Goal: Task Accomplishment & Management: Manage account settings

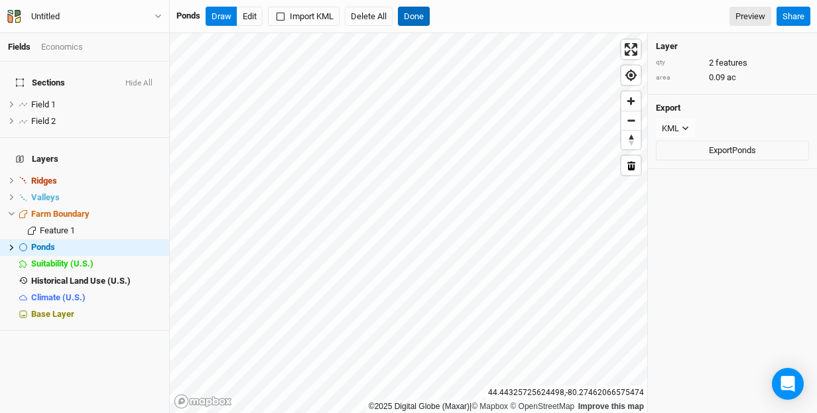
click at [417, 15] on button "Done" at bounding box center [414, 17] width 32 height 20
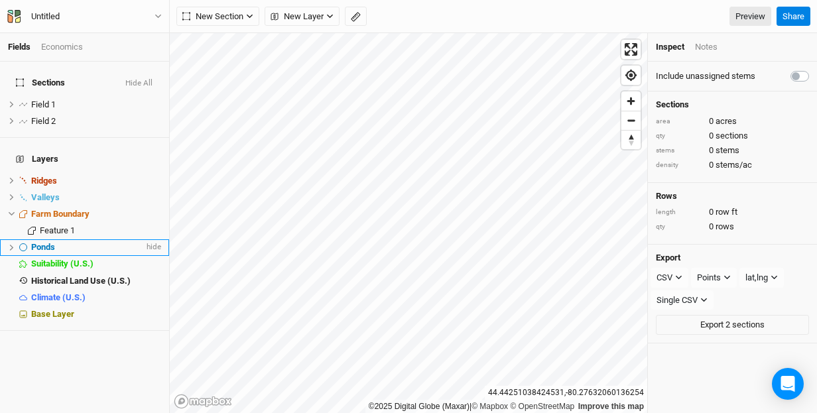
click at [10, 244] on icon at bounding box center [11, 247] width 7 height 7
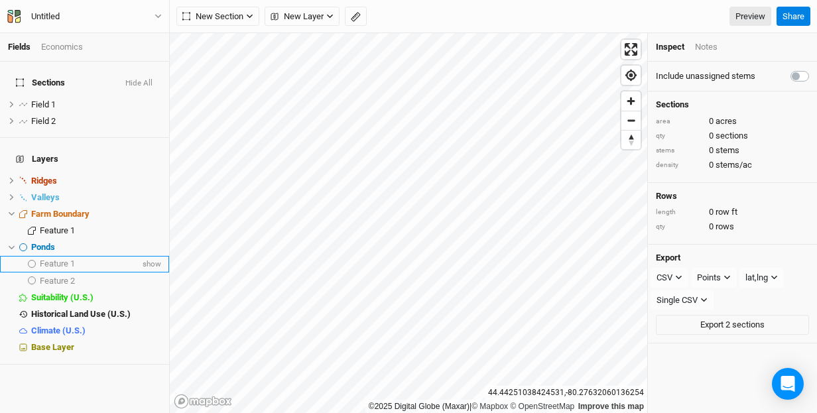
click at [34, 260] on icon at bounding box center [32, 264] width 8 height 8
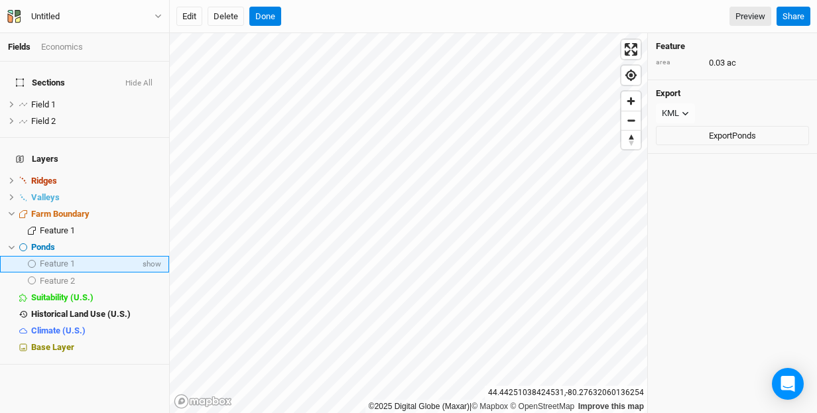
click at [34, 260] on icon at bounding box center [32, 264] width 8 height 8
click at [155, 256] on span "show" at bounding box center [150, 264] width 21 height 17
click at [153, 273] on span "show" at bounding box center [150, 281] width 21 height 17
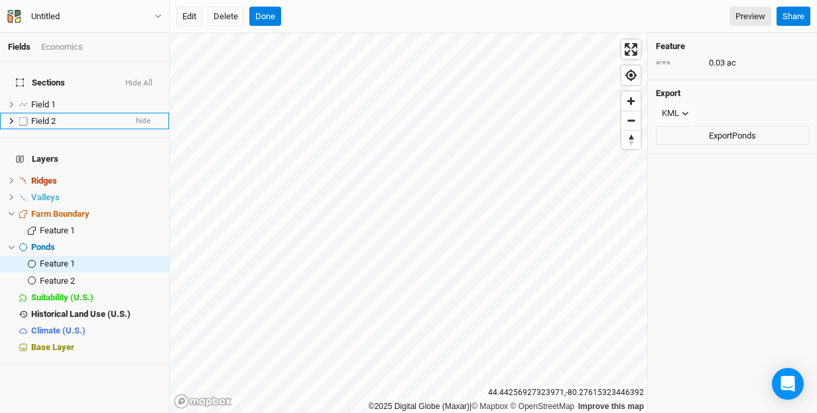
click at [162, 115] on div "Fields Economics Sections Hide All Field 1 hide Field 2 hide Layers Ridges hide…" at bounding box center [408, 206] width 817 height 413
click at [62, 46] on div "Economics" at bounding box center [62, 47] width 42 height 12
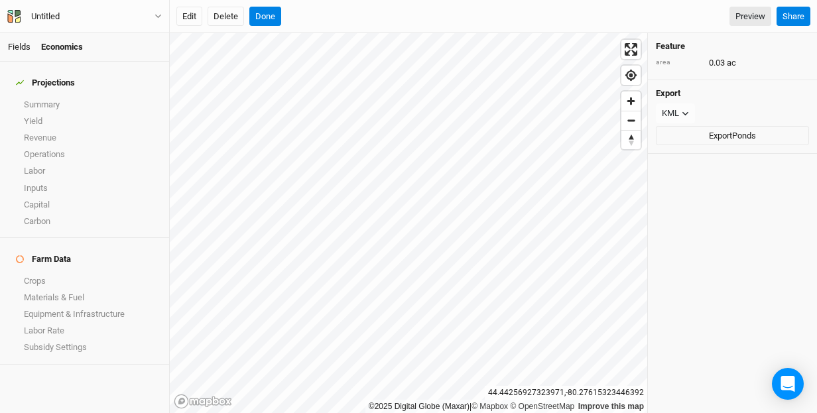
click at [22, 47] on link "Fields" at bounding box center [19, 47] width 23 height 10
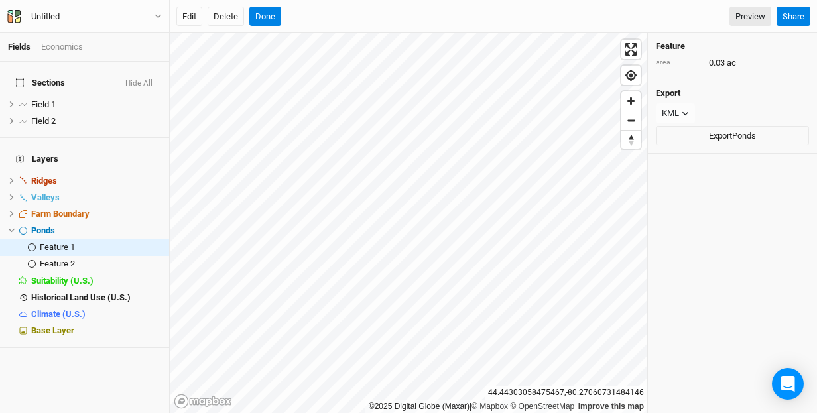
click at [644, 18] on div "Edit Delete Done Preview" at bounding box center [473, 17] width 595 height 20
click at [42, 100] on span "Field 1" at bounding box center [43, 105] width 25 height 10
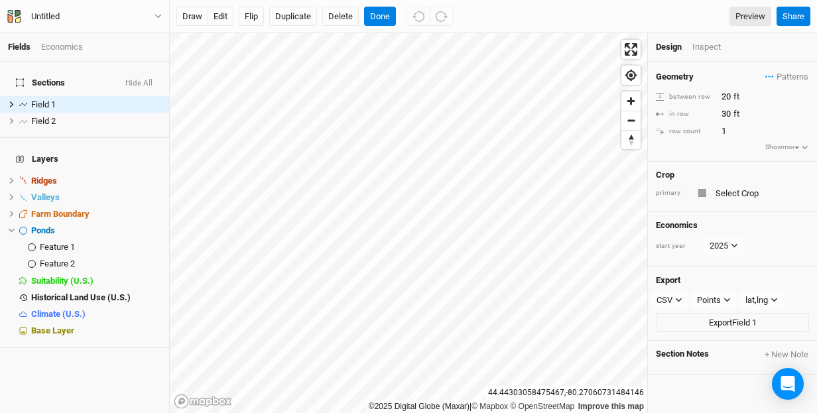
click at [37, 78] on span "Sections" at bounding box center [40, 83] width 49 height 11
click at [384, 15] on button "Done" at bounding box center [380, 17] width 32 height 20
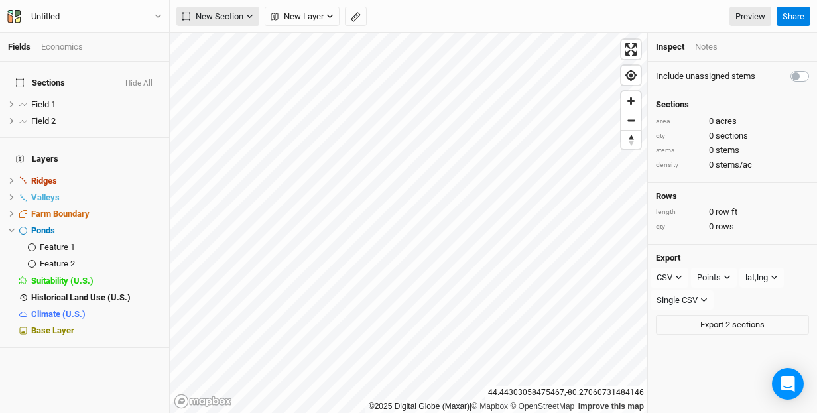
click at [251, 15] on icon "button" at bounding box center [249, 16] width 7 height 7
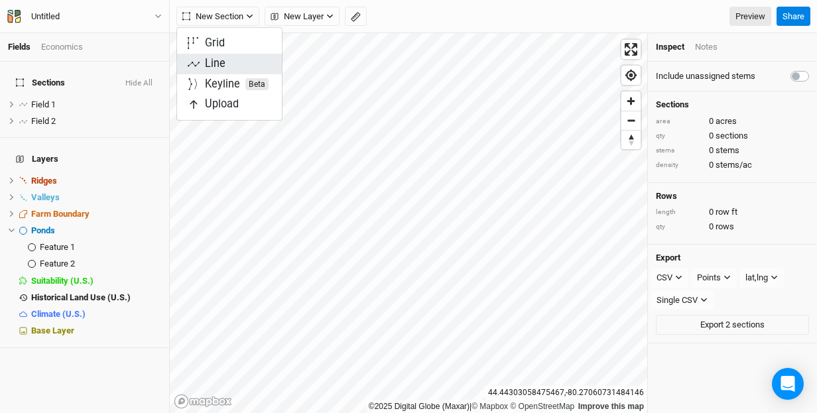
click at [240, 63] on button "Line" at bounding box center [229, 64] width 105 height 21
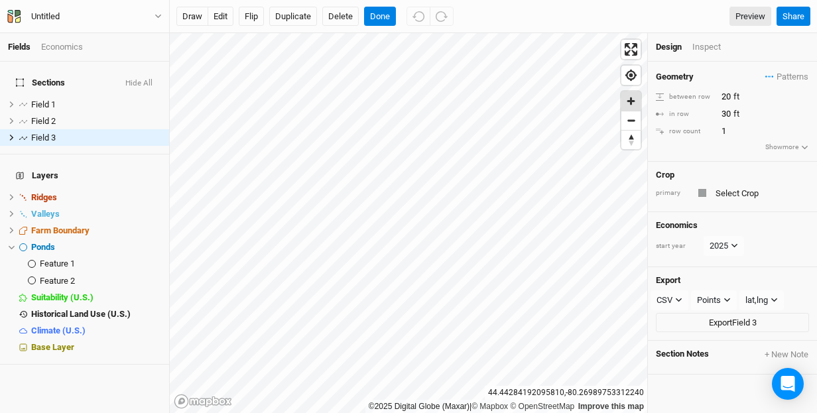
click at [635, 98] on span "Zoom in" at bounding box center [631, 101] width 19 height 19
click at [706, 47] on div "Inspect" at bounding box center [716, 47] width 47 height 12
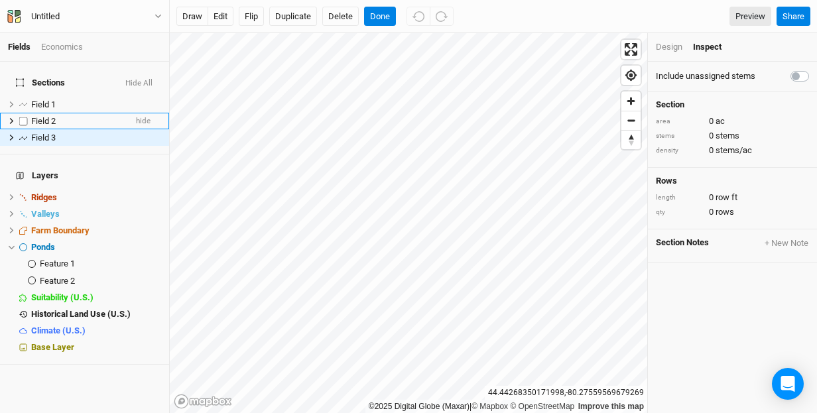
click at [82, 116] on div "Field 2" at bounding box center [78, 121] width 94 height 11
click at [23, 113] on label at bounding box center [23, 121] width 17 height 17
click at [23, 117] on input "checkbox" at bounding box center [23, 121] width 9 height 9
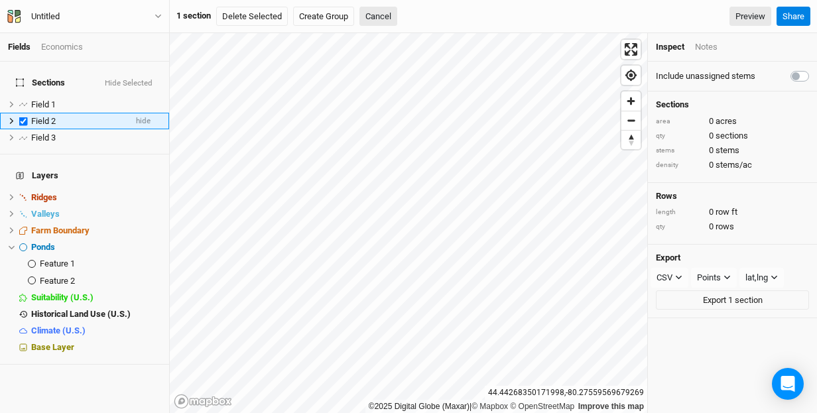
click at [23, 113] on label at bounding box center [23, 121] width 17 height 17
click at [23, 117] on input "checkbox" at bounding box center [23, 121] width 9 height 9
checkbox input "false"
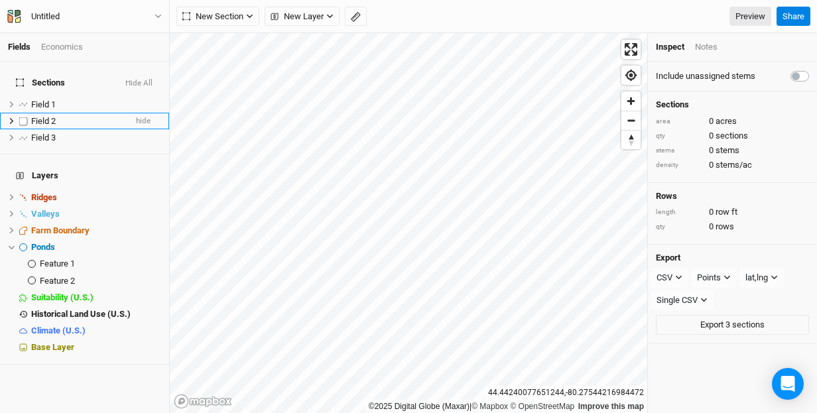
click at [23, 113] on label at bounding box center [23, 121] width 17 height 17
click at [23, 117] on input "checkbox" at bounding box center [23, 121] width 9 height 9
checkbox input "true"
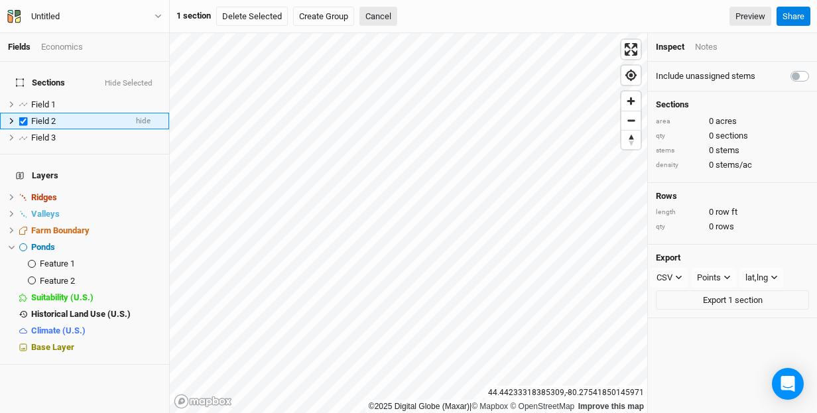
click at [12, 118] on icon at bounding box center [12, 121] width 4 height 6
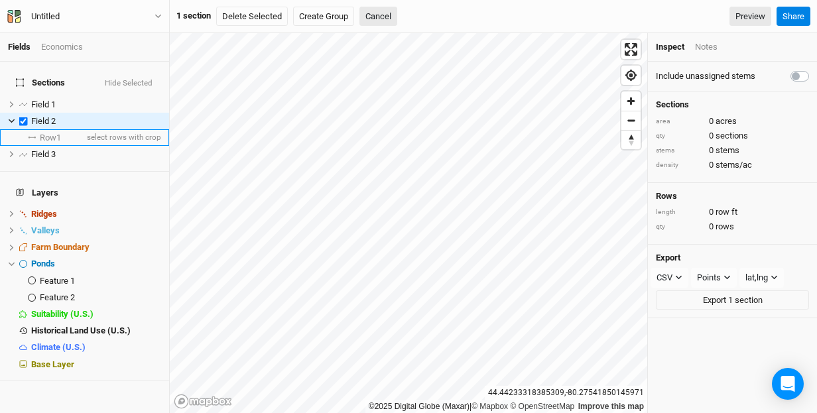
click at [54, 133] on span "Row 1" at bounding box center [50, 138] width 21 height 11
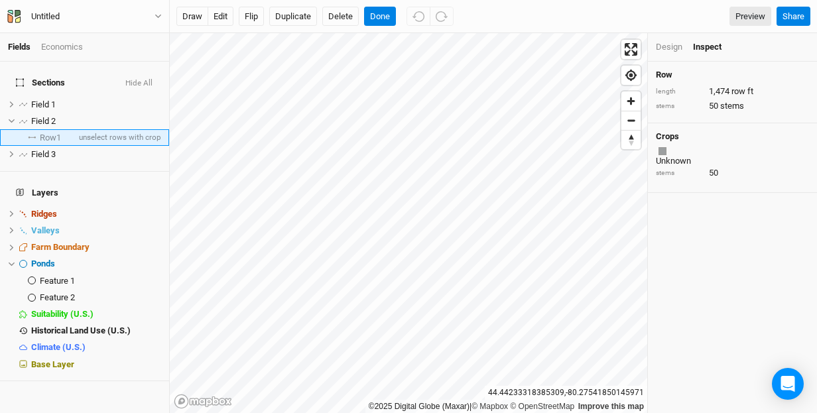
click at [54, 133] on span "Row 1" at bounding box center [50, 138] width 21 height 11
click at [667, 46] on div "Design" at bounding box center [669, 47] width 27 height 12
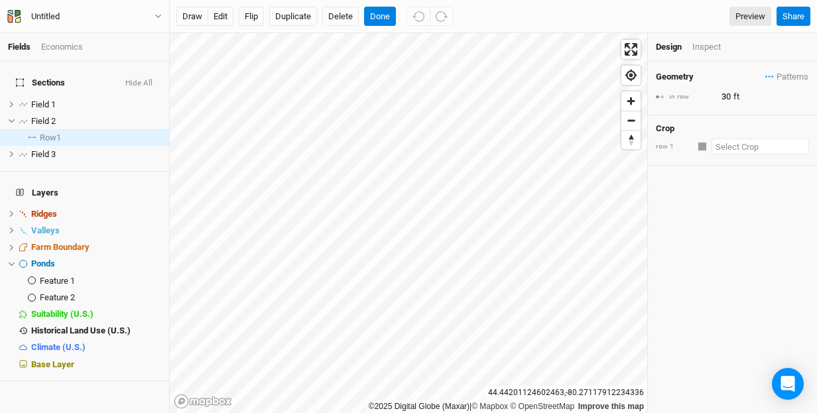
click at [738, 143] on input "text" at bounding box center [761, 147] width 98 height 16
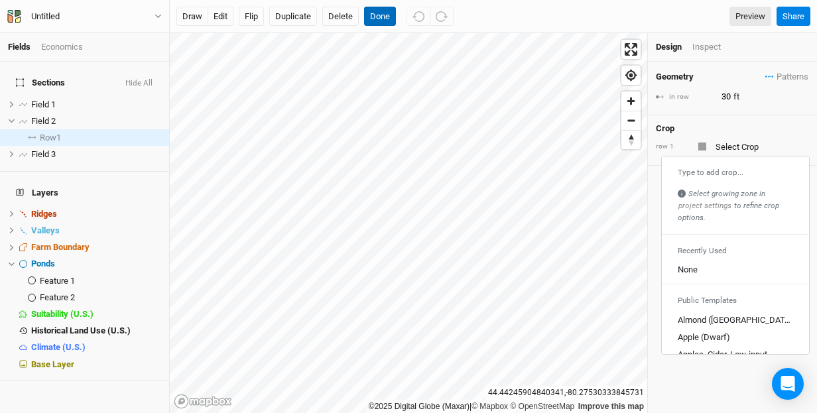
click at [379, 17] on button "Done" at bounding box center [380, 17] width 32 height 20
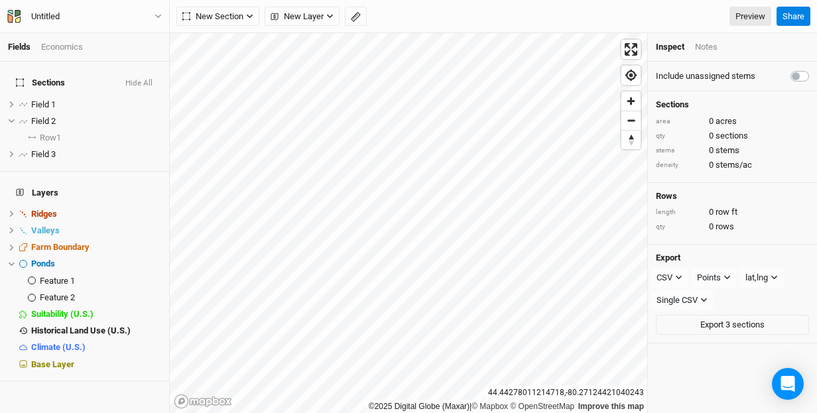
click at [708, 48] on div "Notes" at bounding box center [706, 47] width 23 height 12
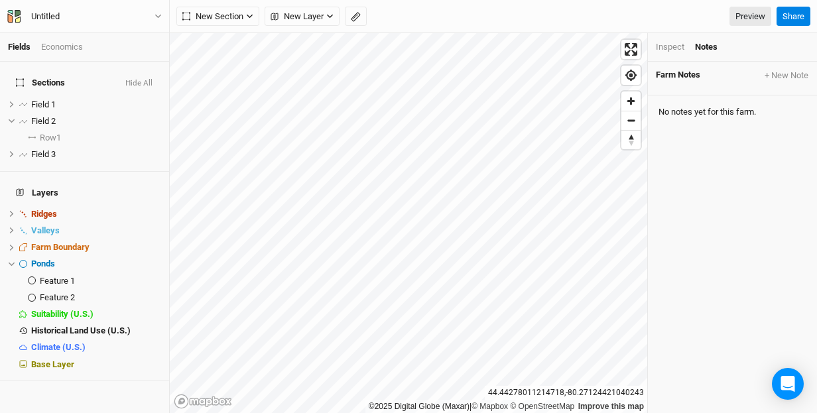
click at [673, 45] on div "Inspect" at bounding box center [670, 47] width 29 height 12
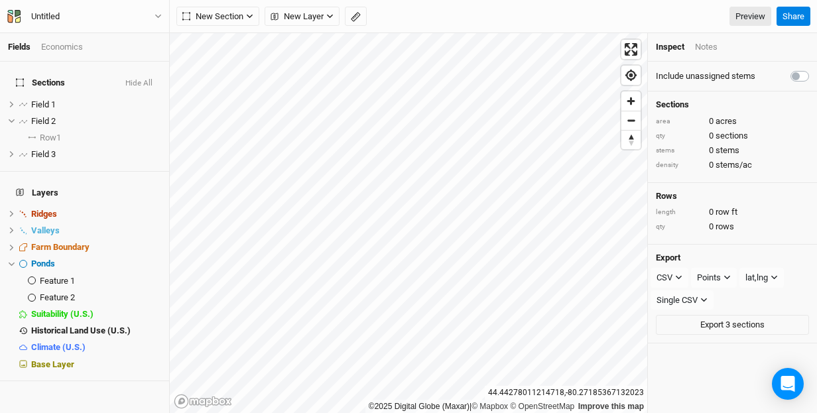
click at [59, 46] on div "Economics" at bounding box center [62, 47] width 42 height 12
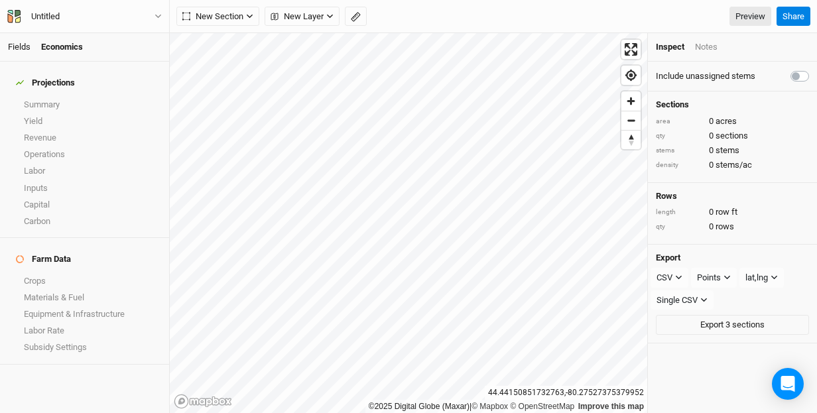
click at [10, 42] on link "Fields" at bounding box center [19, 47] width 23 height 10
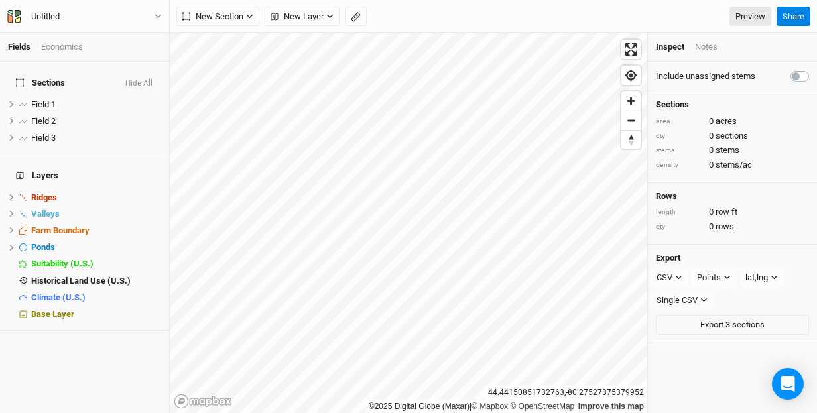
click at [153, 79] on button "Hide All" at bounding box center [139, 83] width 29 height 9
click at [153, 79] on button "Show All" at bounding box center [137, 83] width 32 height 9
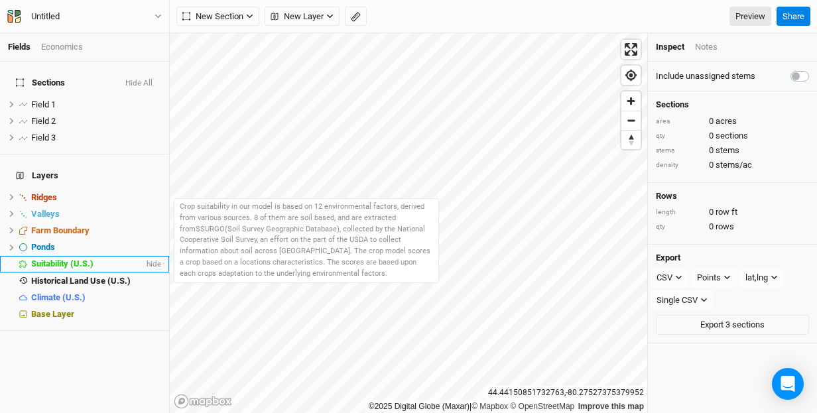
click at [51, 259] on span "Suitability (U.S.)" at bounding box center [62, 264] width 62 height 10
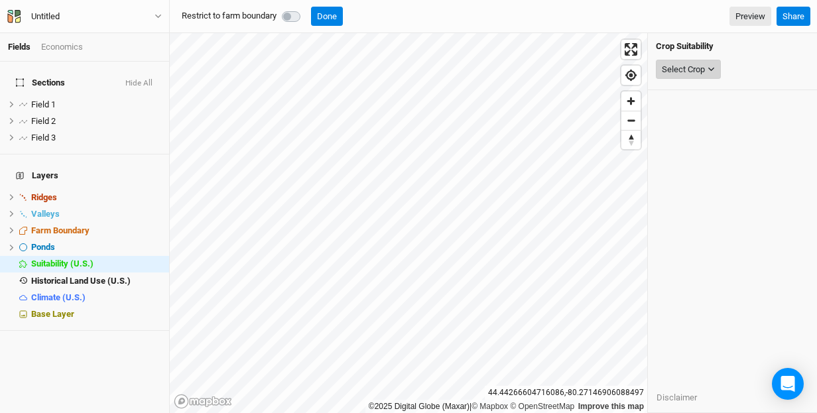
click at [712, 66] on icon "button" at bounding box center [711, 69] width 7 height 7
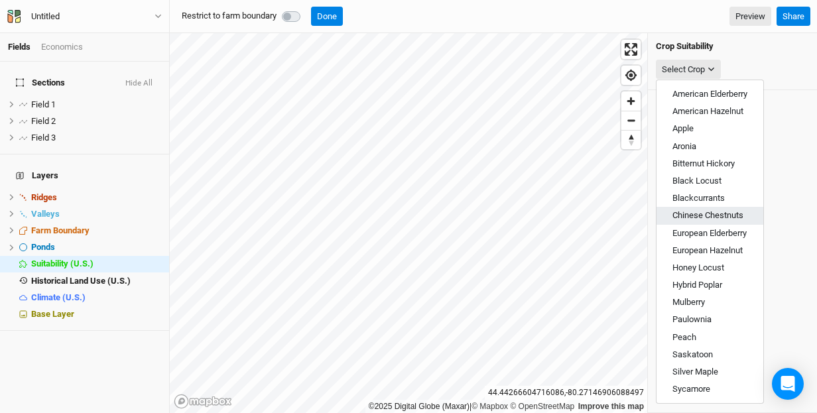
click at [715, 215] on span "Chinese Chestnuts" at bounding box center [708, 215] width 71 height 10
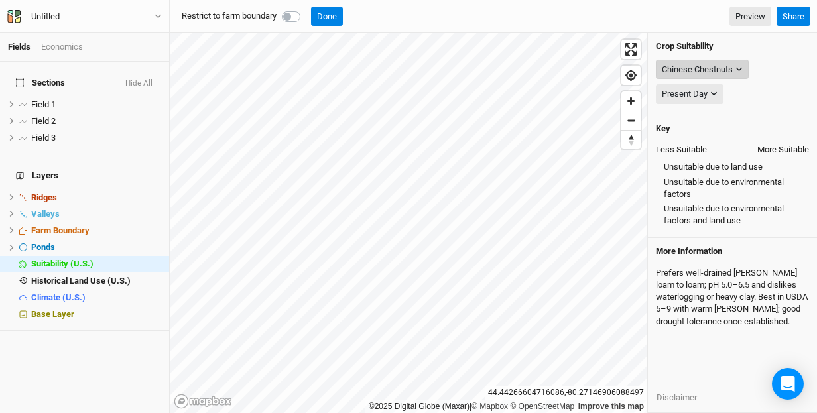
click at [740, 68] on icon "button" at bounding box center [739, 69] width 7 height 7
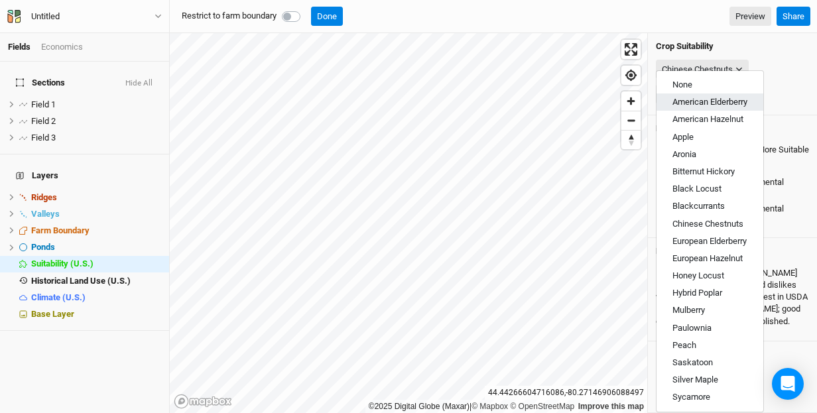
click at [736, 101] on span "American Elderberry" at bounding box center [710, 102] width 75 height 10
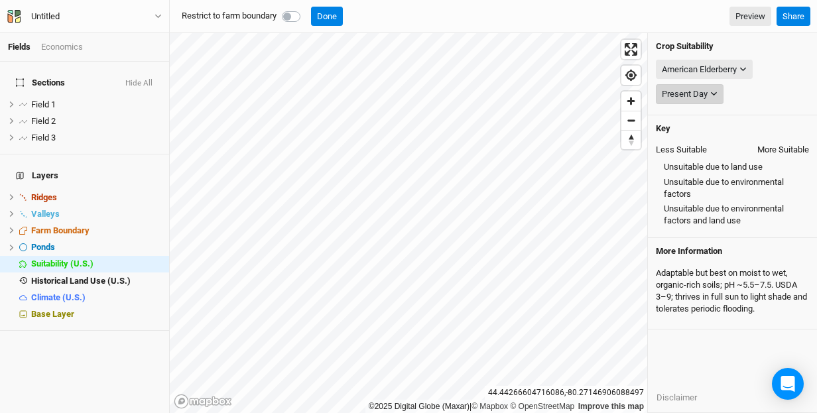
click at [718, 94] on button "Present Day" at bounding box center [690, 94] width 68 height 20
click at [718, 87] on button "Present Day" at bounding box center [690, 94] width 68 height 20
click at [712, 114] on span "Present Day" at bounding box center [696, 118] width 46 height 10
click at [742, 70] on icon "button" at bounding box center [743, 69] width 7 height 7
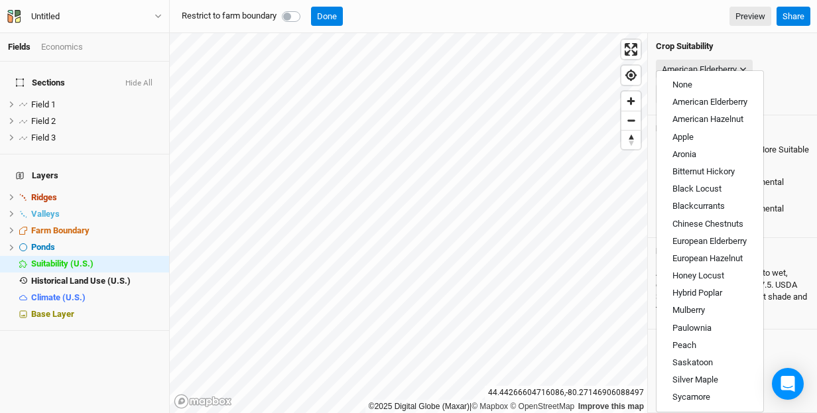
click at [791, 84] on div "Present Day Present Day" at bounding box center [732, 94] width 153 height 25
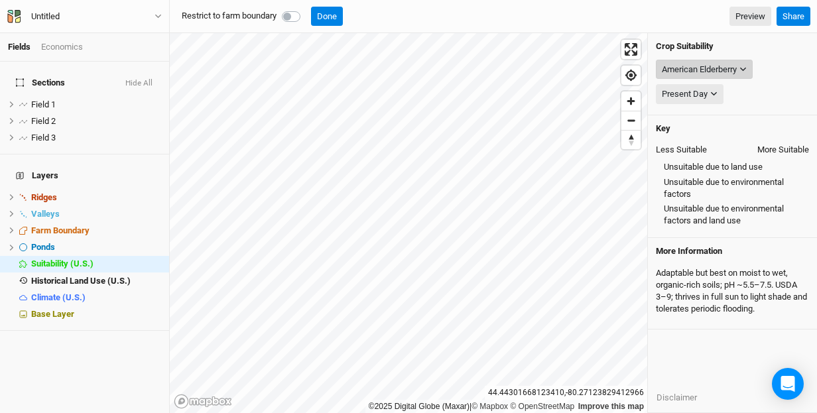
click at [744, 71] on icon "button" at bounding box center [743, 69] width 7 height 7
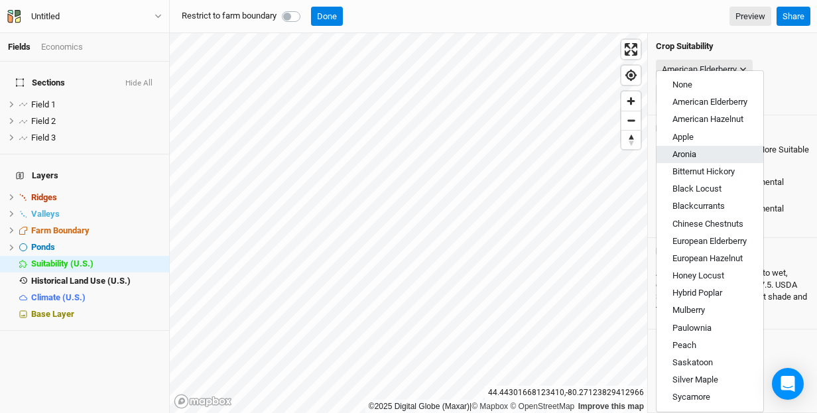
click at [730, 155] on button "Aronia" at bounding box center [710, 154] width 107 height 17
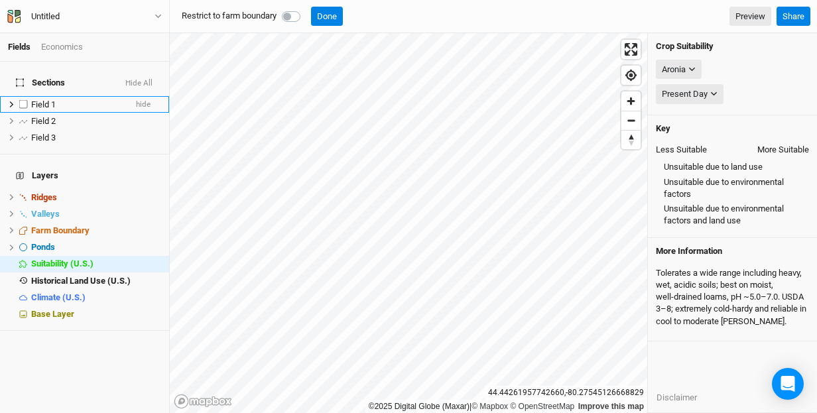
click at [43, 100] on span "Field 1" at bounding box center [43, 105] width 25 height 10
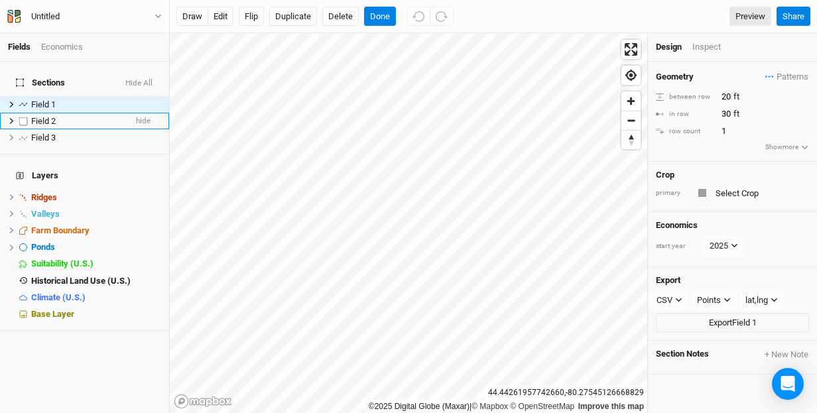
click at [23, 115] on label at bounding box center [23, 121] width 17 height 17
click at [23, 117] on input "checkbox" at bounding box center [23, 121] width 9 height 9
checkbox input "true"
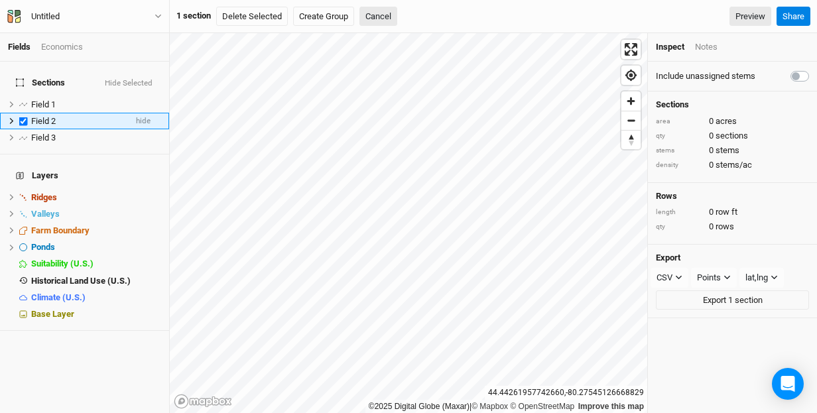
click at [13, 117] on icon at bounding box center [11, 120] width 7 height 7
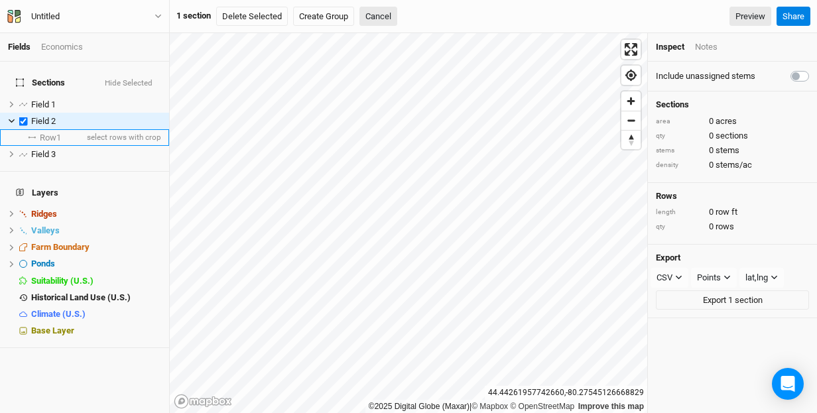
click at [50, 133] on span "Row 1" at bounding box center [50, 138] width 21 height 11
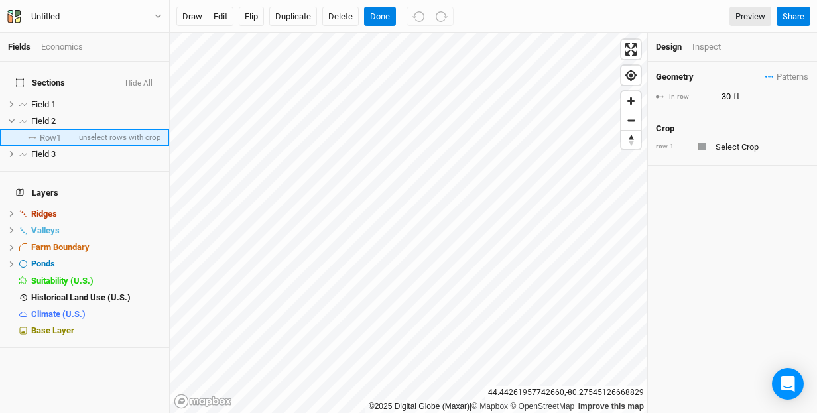
click at [50, 133] on span "Row 1" at bounding box center [50, 138] width 21 height 11
click at [10, 119] on icon at bounding box center [12, 121] width 6 height 4
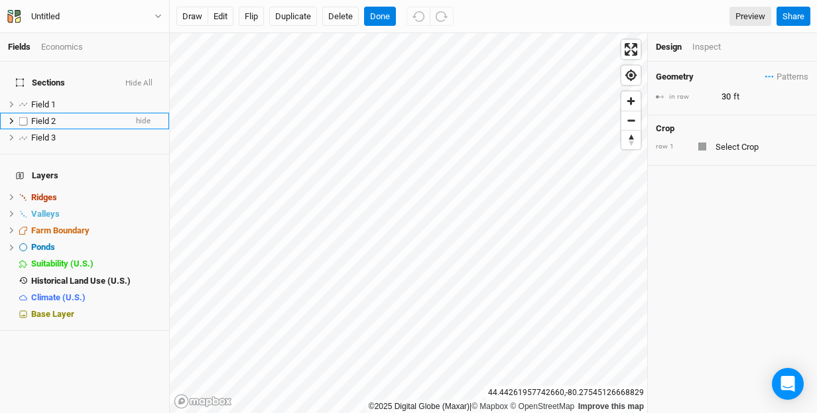
click at [99, 116] on div "Field 2" at bounding box center [78, 121] width 94 height 11
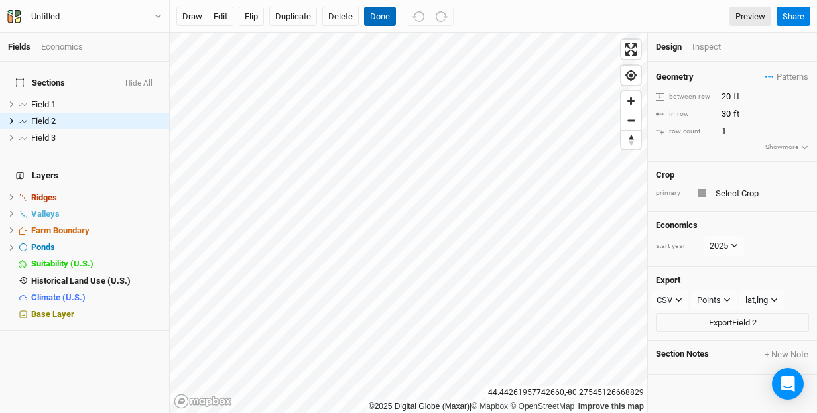
click at [379, 14] on button "Done" at bounding box center [380, 17] width 32 height 20
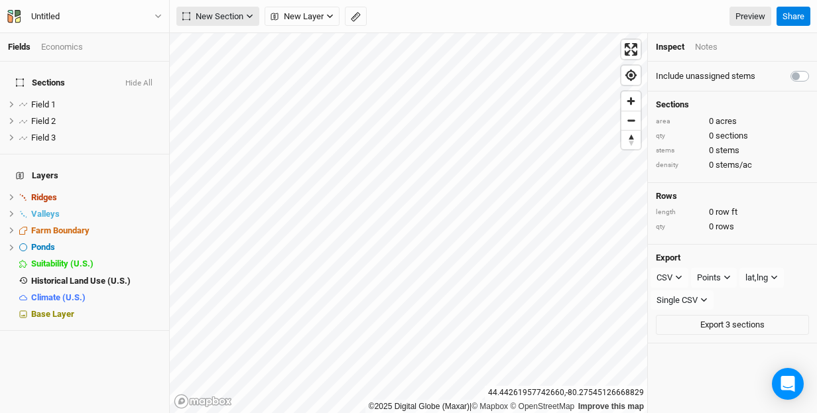
click at [252, 15] on icon "button" at bounding box center [249, 16] width 7 height 7
click at [232, 80] on div "Keyline Beta" at bounding box center [237, 84] width 64 height 15
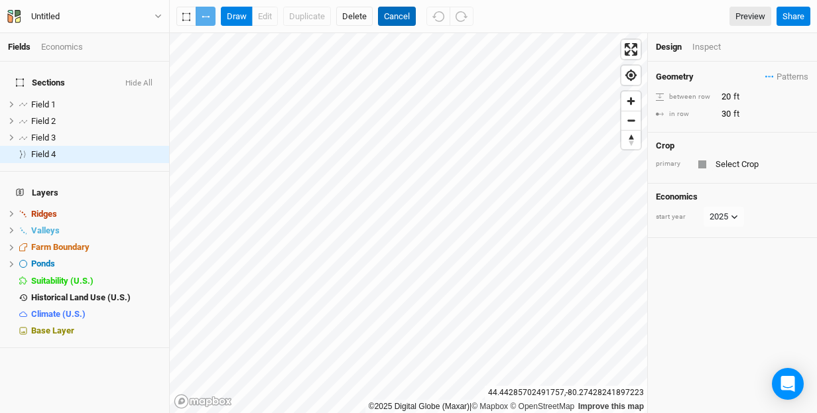
click at [401, 15] on button "Cancel" at bounding box center [397, 17] width 38 height 20
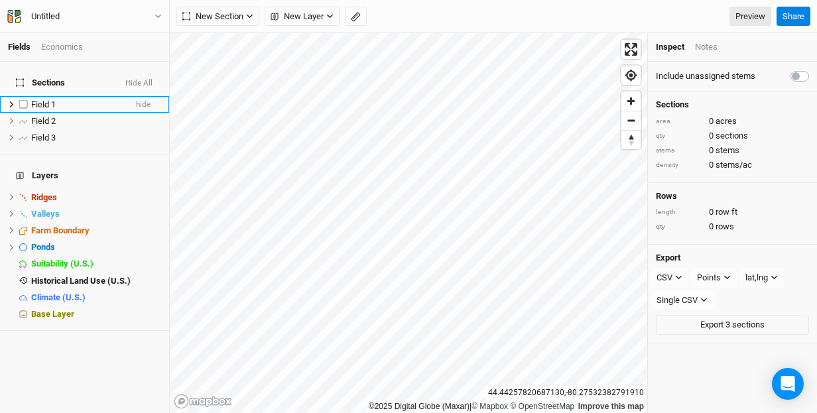
click at [23, 96] on label at bounding box center [23, 104] width 17 height 17
click at [23, 100] on input "checkbox" at bounding box center [23, 104] width 9 height 9
checkbox input "true"
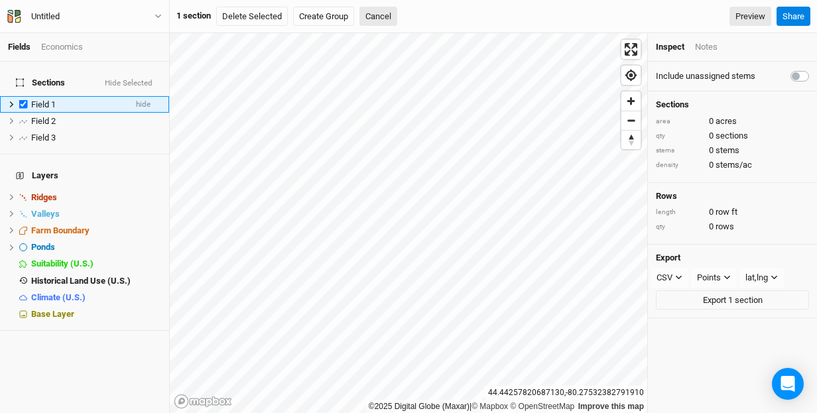
click at [10, 101] on icon at bounding box center [11, 104] width 7 height 7
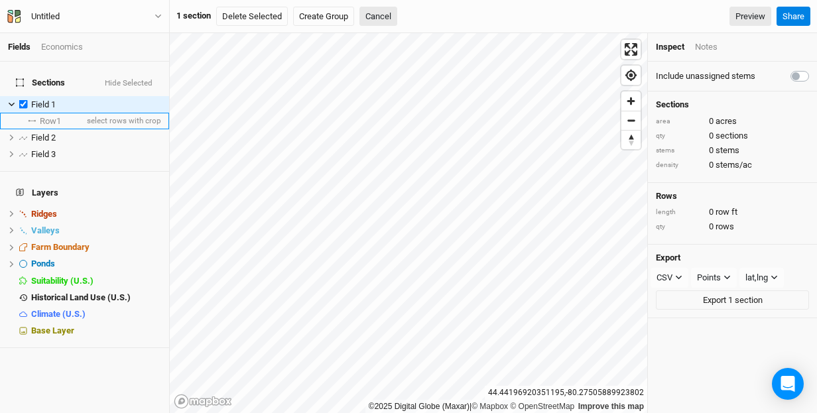
click at [45, 116] on span "Row 1" at bounding box center [50, 121] width 21 height 11
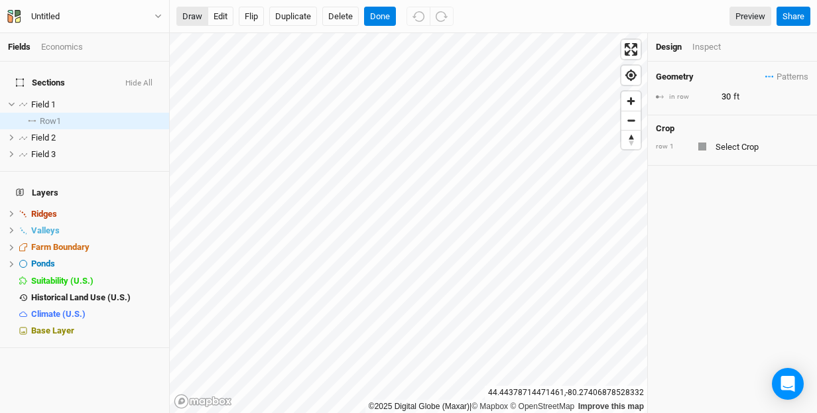
click at [190, 19] on button "draw" at bounding box center [192, 17] width 32 height 20
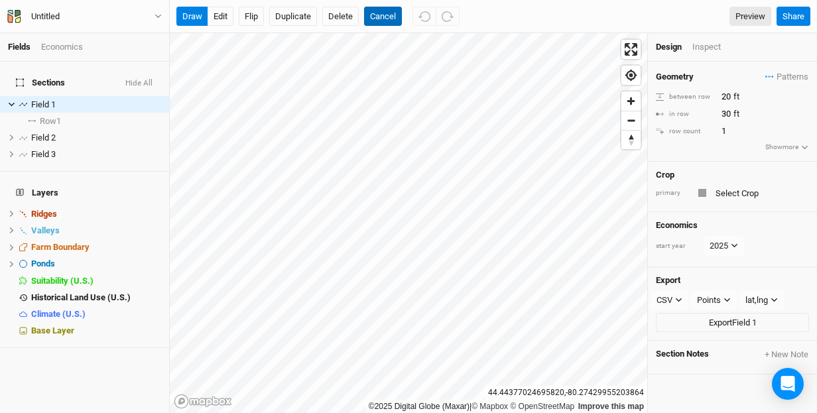
click at [384, 17] on button "Cancel" at bounding box center [383, 17] width 38 height 20
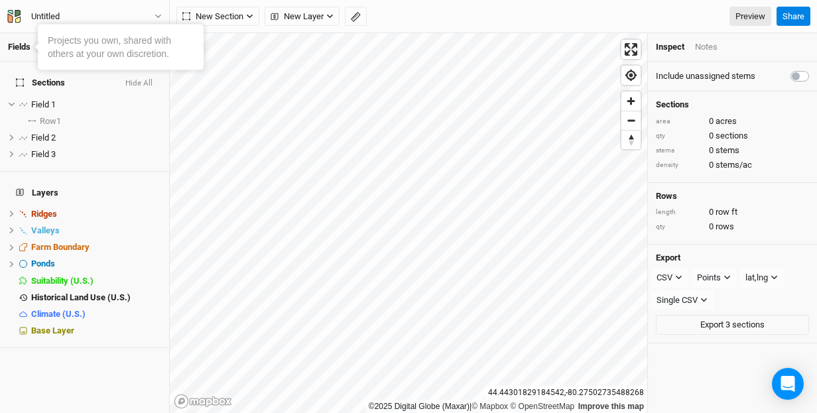
click at [21, 44] on link "Fields" at bounding box center [19, 47] width 23 height 10
click at [158, 14] on icon "button" at bounding box center [158, 16] width 7 height 7
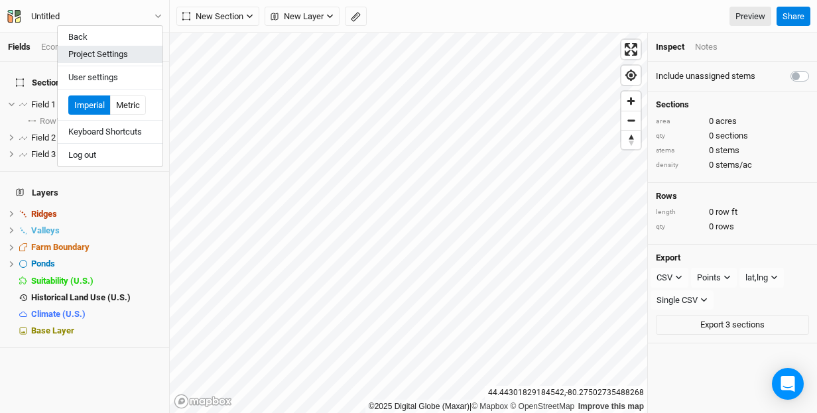
click at [146, 48] on button "Project Settings" at bounding box center [110, 54] width 105 height 17
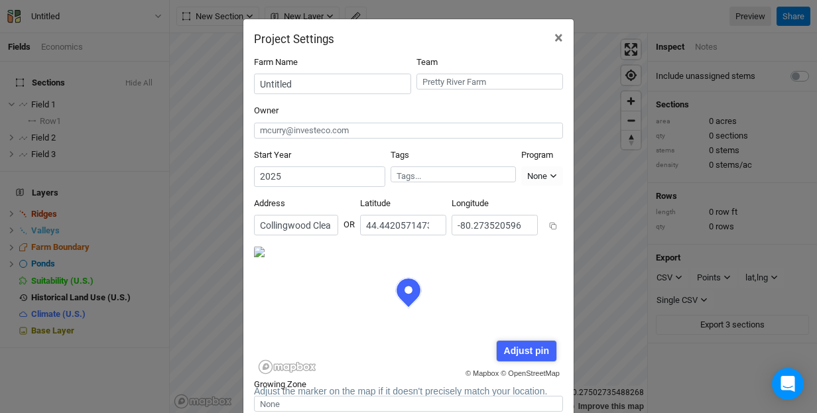
scroll to position [66, 155]
click at [324, 86] on input "Untitled" at bounding box center [332, 84] width 157 height 21
type input "U"
type input "[GEOGRAPHIC_DATA]"
click at [496, 82] on input "text" at bounding box center [490, 82] width 147 height 16
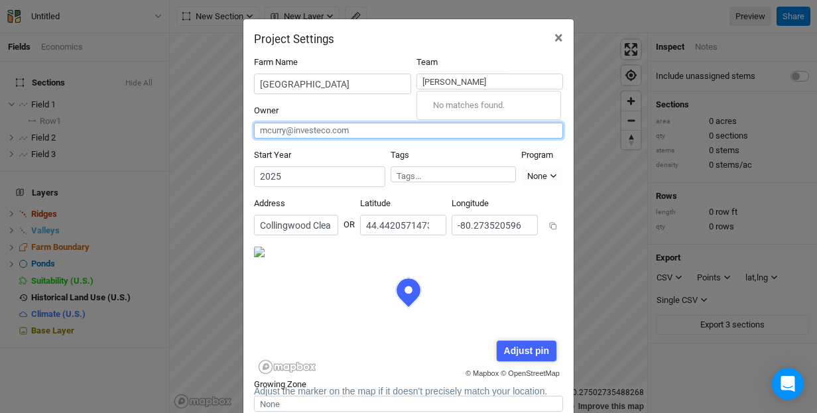
click at [403, 125] on input "text" at bounding box center [408, 131] width 309 height 16
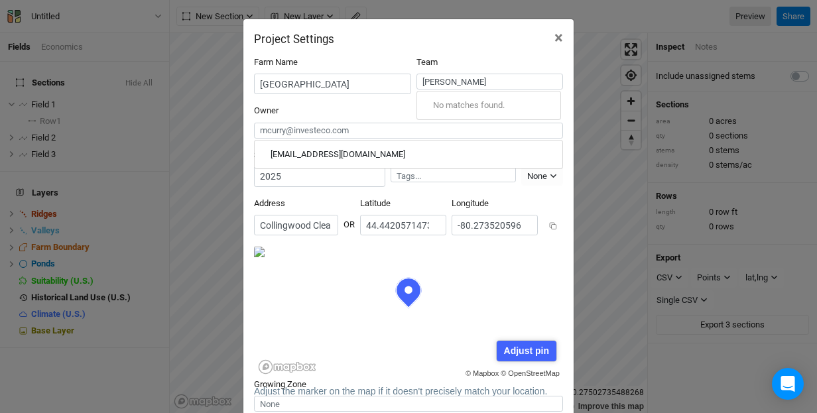
click at [338, 198] on div "Address [GEOGRAPHIC_DATA], [GEOGRAPHIC_DATA]" at bounding box center [296, 217] width 84 height 38
click at [474, 104] on div "No matches found." at bounding box center [489, 105] width 145 height 29
click at [479, 80] on input "[PERSON_NAME]" at bounding box center [490, 82] width 147 height 16
drag, startPoint x: 479, startPoint y: 80, endPoint x: 379, endPoint y: 78, distance: 100.2
click at [379, 78] on div "Farm Name Pretty River Farm Team [PERSON_NAME] No matches found." at bounding box center [408, 80] width 309 height 48
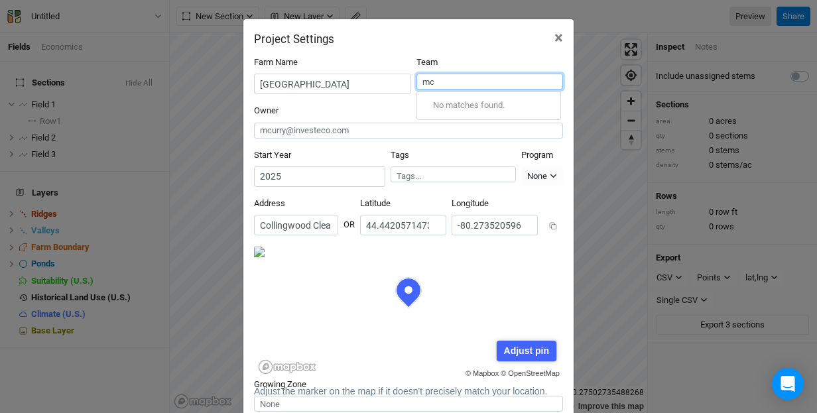
type input "m"
click at [487, 123] on div "[GEOGRAPHIC_DATA]" at bounding box center [473, 123] width 81 height 12
type input "[GEOGRAPHIC_DATA]"
click at [554, 172] on icon "button" at bounding box center [553, 175] width 7 height 7
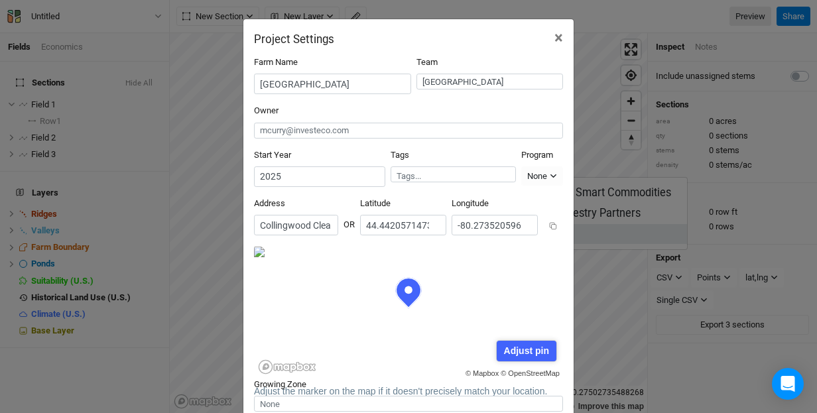
click at [554, 232] on span "None" at bounding box center [548, 234] width 25 height 15
click at [397, 170] on input "text" at bounding box center [453, 176] width 113 height 13
click at [306, 198] on div "Address [GEOGRAPHIC_DATA], [GEOGRAPHIC_DATA]" at bounding box center [296, 217] width 84 height 38
click at [537, 178] on div "Start Year [DATE] Tags No tags found Program None Climate Smart Commodities Agr…" at bounding box center [408, 173] width 309 height 48
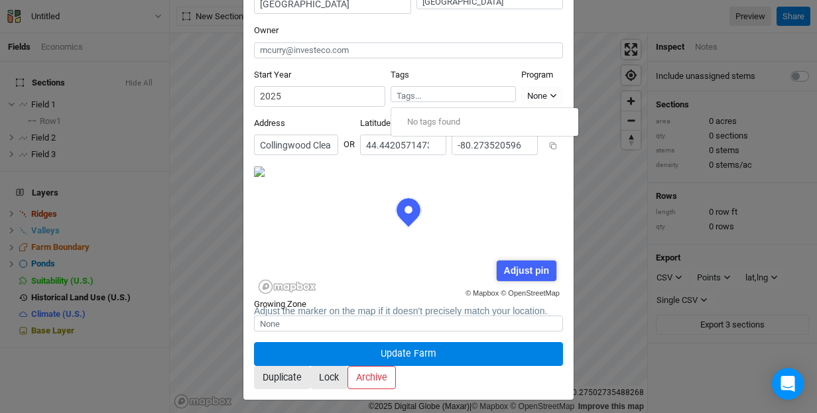
scroll to position [80, 0]
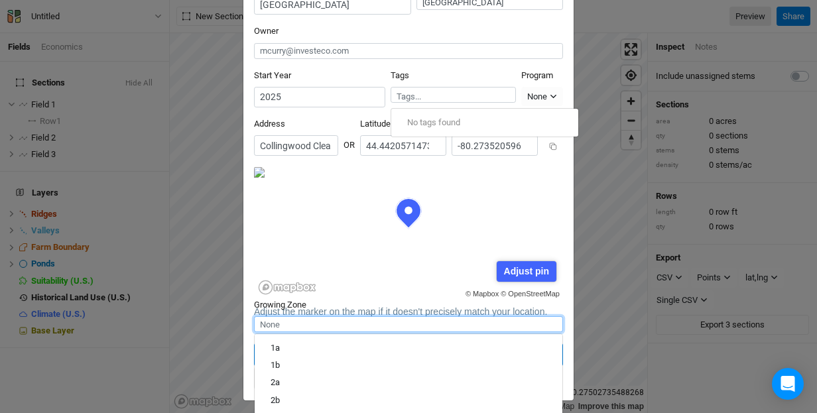
click at [380, 316] on input "text" at bounding box center [408, 324] width 309 height 16
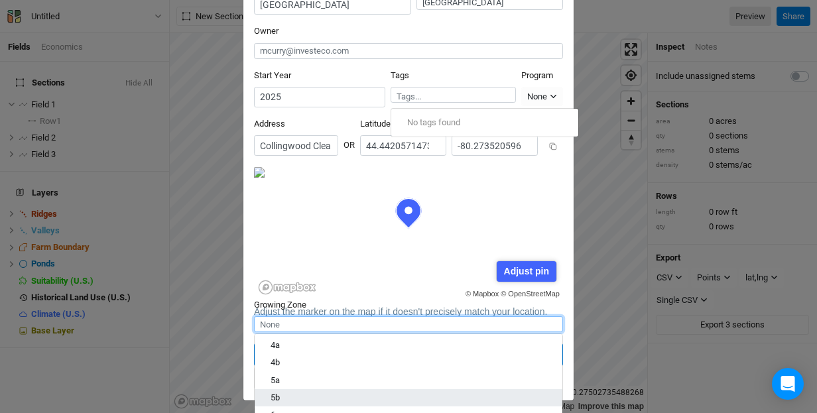
click at [331, 392] on div "5b" at bounding box center [409, 398] width 276 height 12
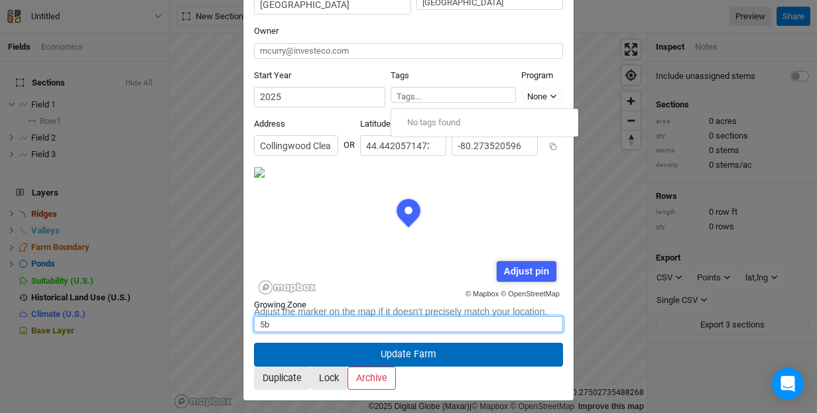
type input "5"
type input "5a"
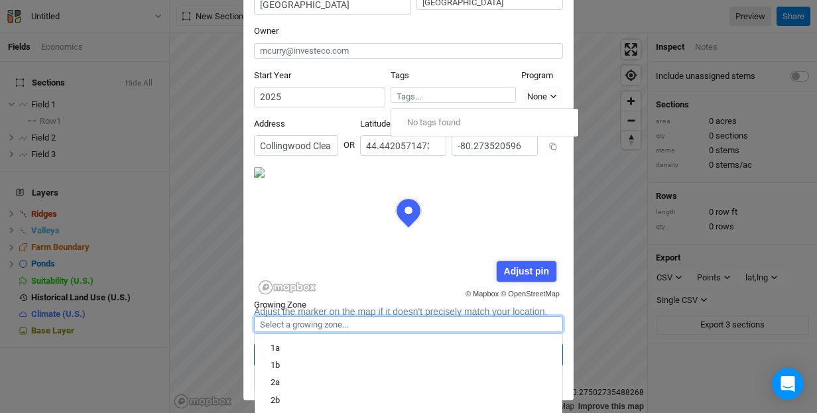
type input "6"
type input "6a"
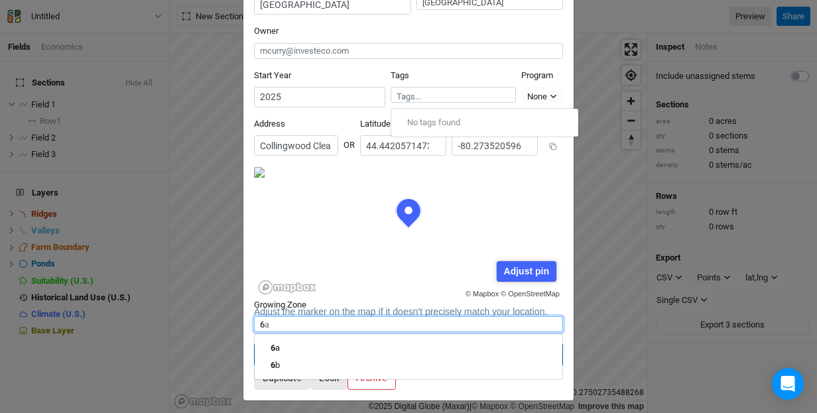
type input "6a"
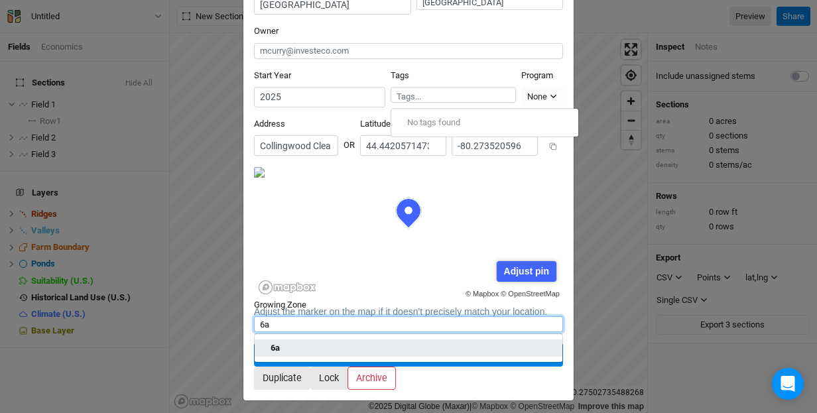
click at [317, 340] on link "6a" at bounding box center [409, 348] width 308 height 17
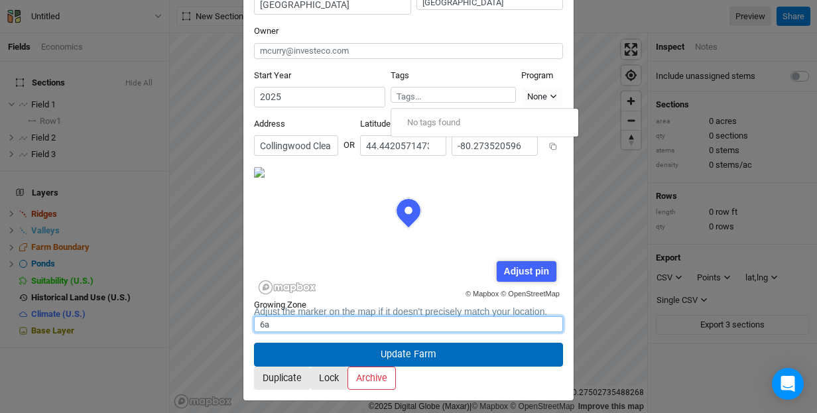
type input "6a"
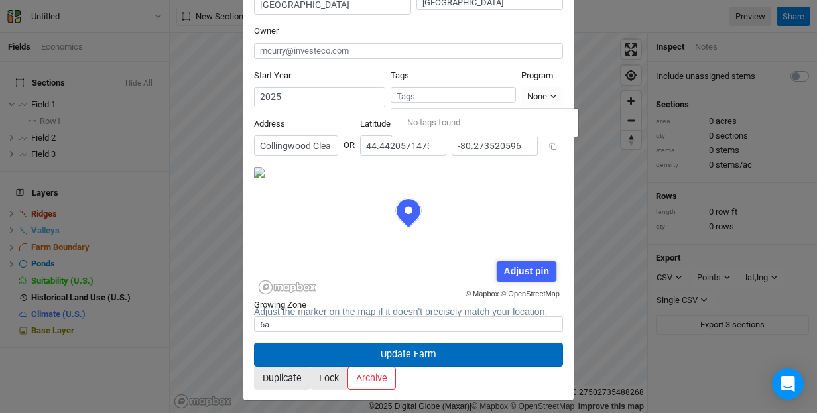
click at [401, 343] on button "Update Farm" at bounding box center [408, 354] width 309 height 23
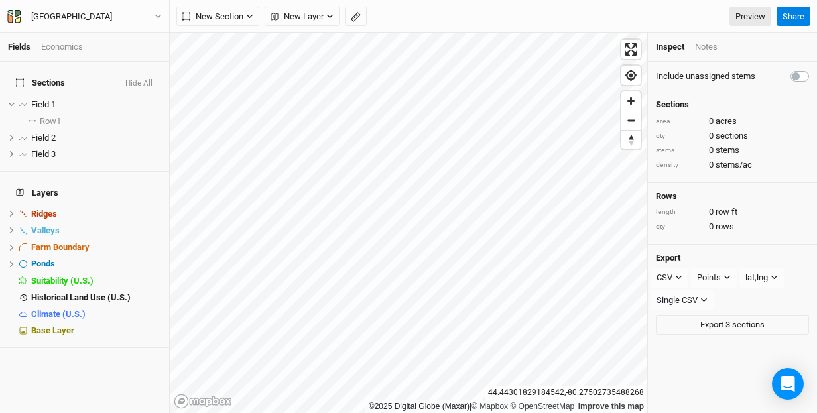
scroll to position [13, 0]
click at [330, 14] on icon "button" at bounding box center [329, 16] width 7 height 7
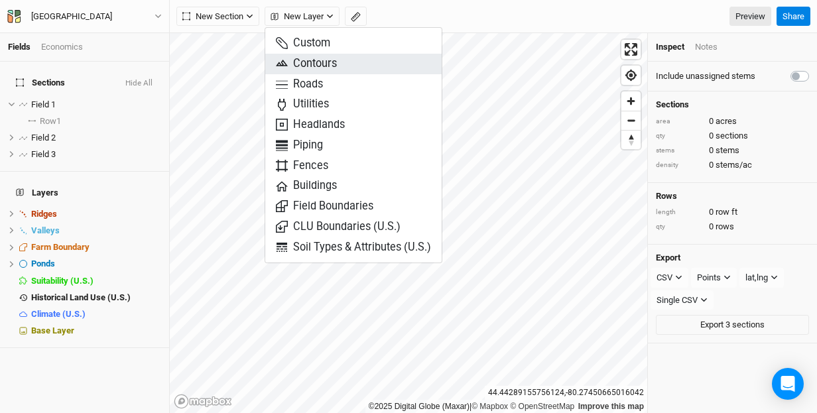
click at [322, 64] on span "Contours" at bounding box center [306, 63] width 61 height 15
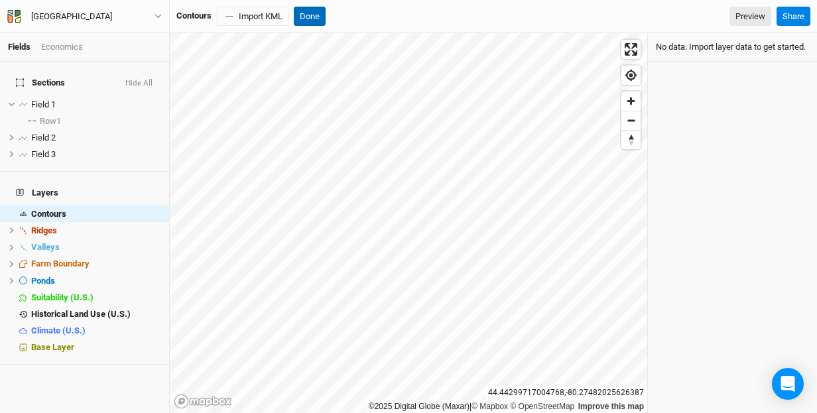
click at [307, 17] on button "Done" at bounding box center [310, 17] width 32 height 20
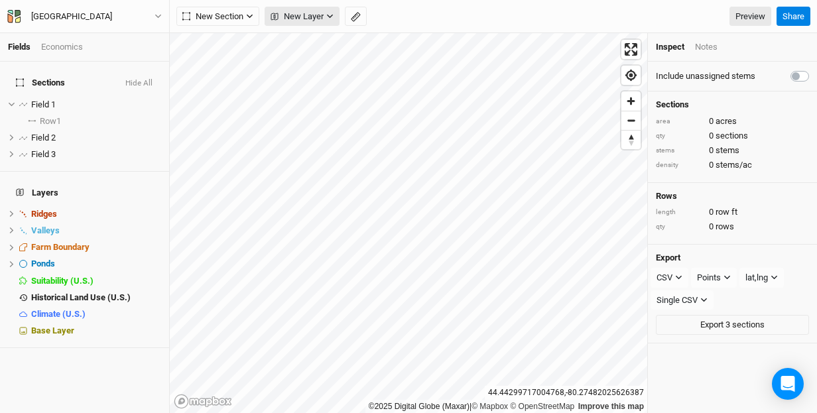
click at [329, 11] on button "New Layer" at bounding box center [302, 17] width 75 height 20
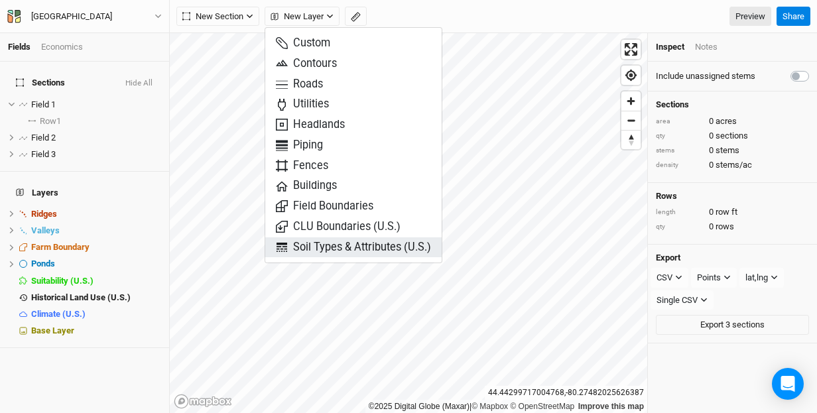
click at [322, 240] on span "Soil Types & Attributes (U.S.)" at bounding box center [353, 247] width 155 height 15
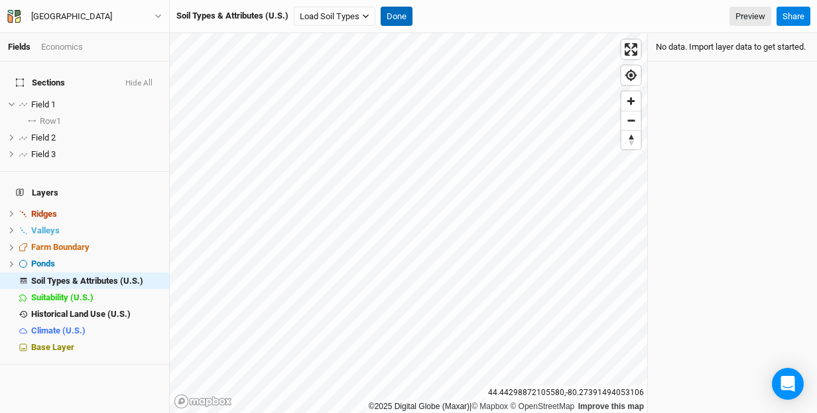
click at [397, 16] on button "Done" at bounding box center [397, 17] width 32 height 20
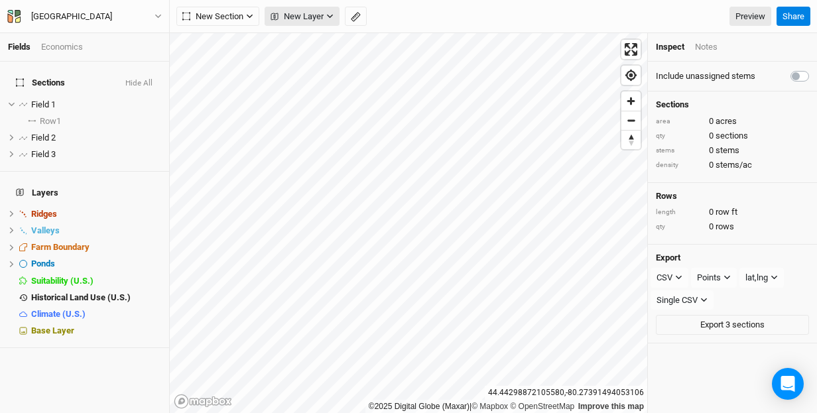
click at [326, 17] on button "New Layer" at bounding box center [302, 17] width 75 height 20
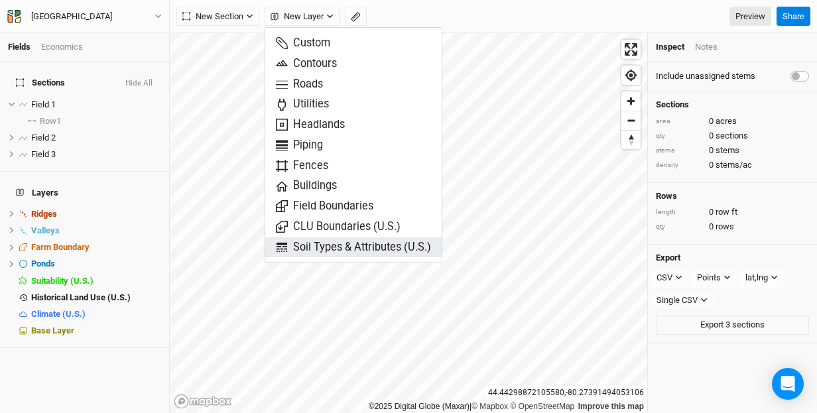
click at [318, 243] on span "Soil Types & Attributes (U.S.)" at bounding box center [353, 247] width 155 height 15
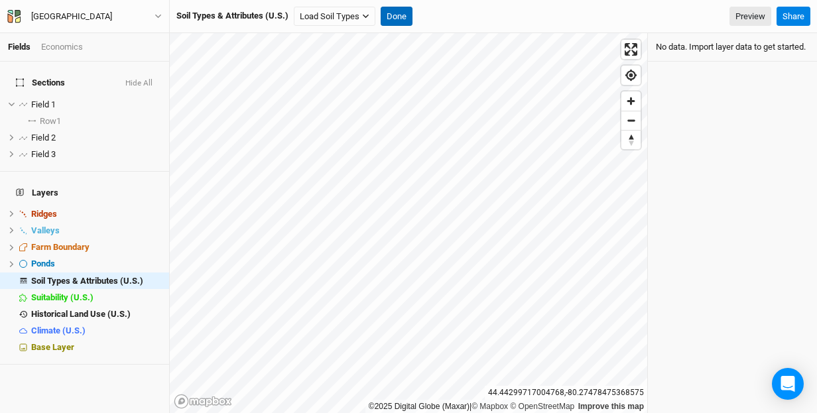
click at [398, 15] on button "Done" at bounding box center [397, 17] width 32 height 20
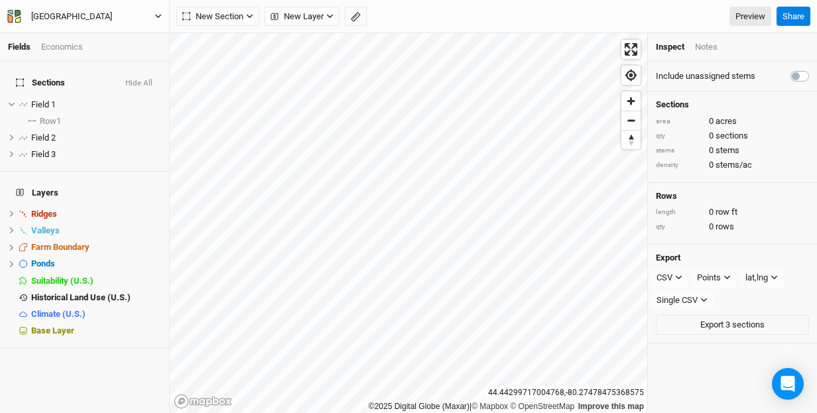
click at [78, 19] on div "[GEOGRAPHIC_DATA]" at bounding box center [71, 16] width 81 height 13
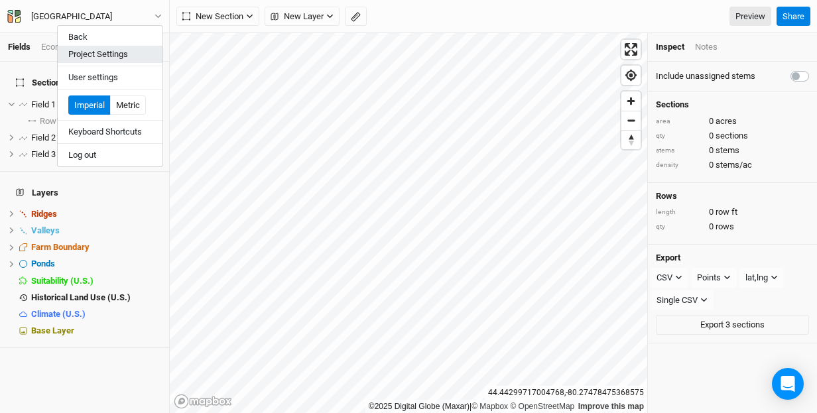
click at [88, 56] on button "Project Settings" at bounding box center [110, 54] width 105 height 17
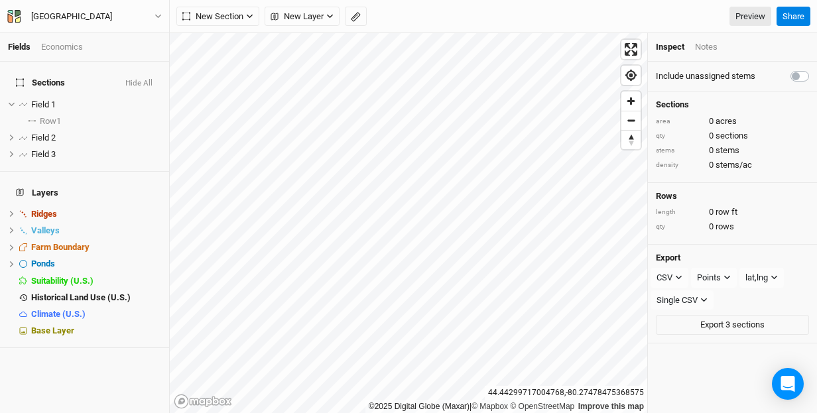
scroll to position [66, 155]
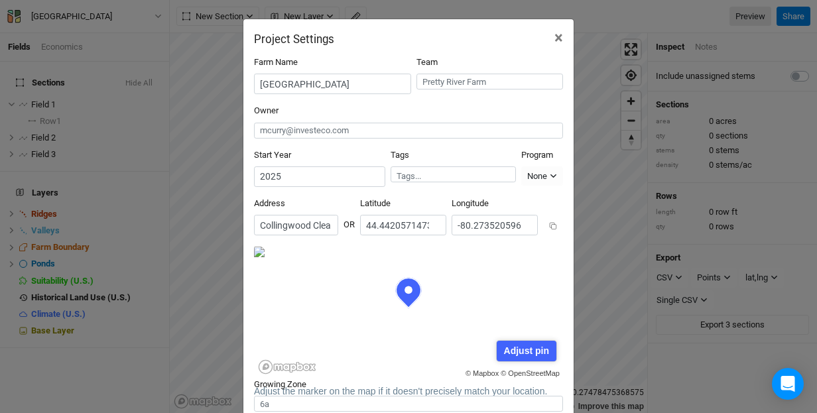
click at [397, 170] on input "text" at bounding box center [453, 176] width 113 height 13
click at [300, 198] on div "Address [GEOGRAPHIC_DATA], [GEOGRAPHIC_DATA]" at bounding box center [296, 217] width 84 height 38
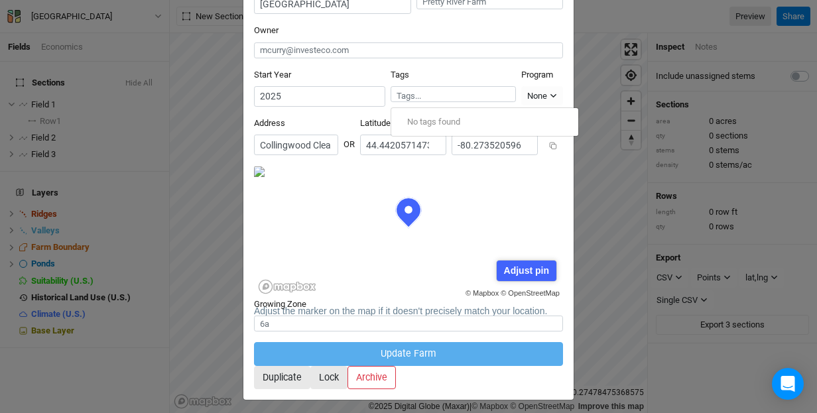
scroll to position [80, 0]
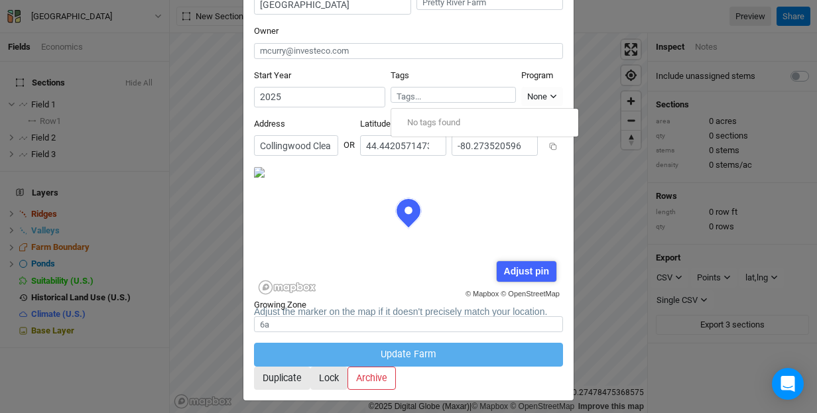
click at [617, 205] on div "Project Settings × Farm Name Pretty River Farm Team Owner Start Year [DATE] Tag…" at bounding box center [408, 206] width 817 height 413
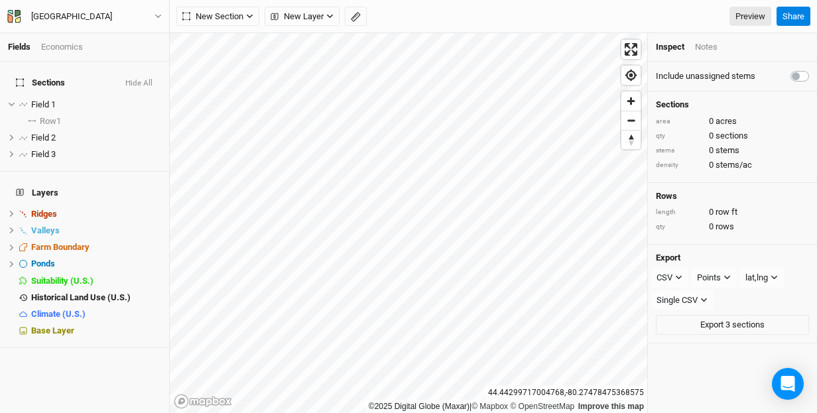
scroll to position [13, 0]
click at [753, 12] on link "Preview" at bounding box center [751, 17] width 42 height 20
click at [159, 16] on icon "button" at bounding box center [158, 16] width 7 height 7
click at [631, 4] on div "New Section Grid Line Keyline Beta Upload New Layer Custom Contours Roads Utili…" at bounding box center [493, 16] width 647 height 33
click at [744, 320] on button "Export 3 sections" at bounding box center [732, 325] width 153 height 20
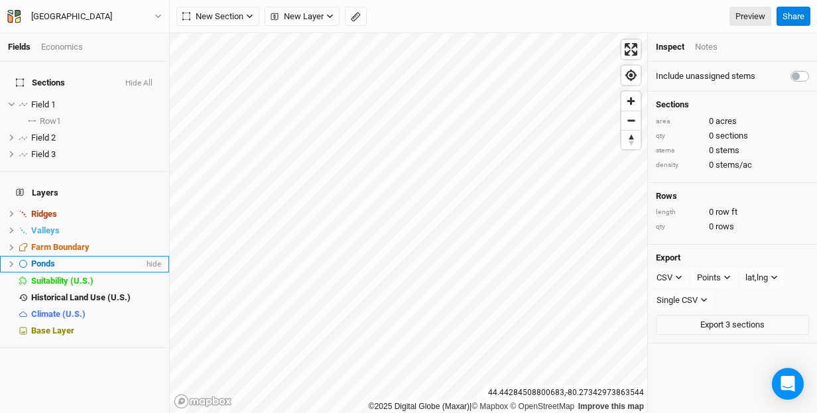
click at [11, 261] on icon at bounding box center [11, 264] width 7 height 7
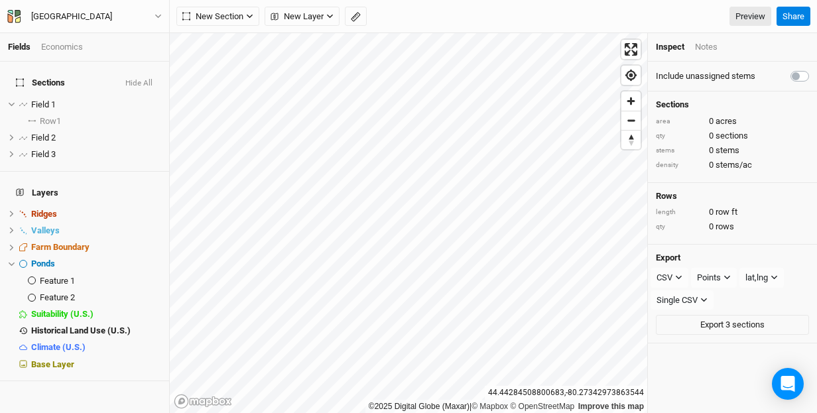
click at [47, 49] on div "Economics" at bounding box center [62, 47] width 42 height 12
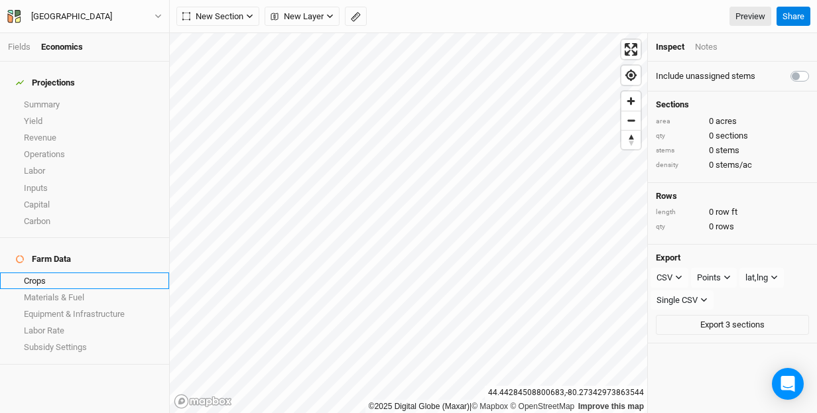
click at [38, 273] on link "Crops" at bounding box center [84, 281] width 169 height 17
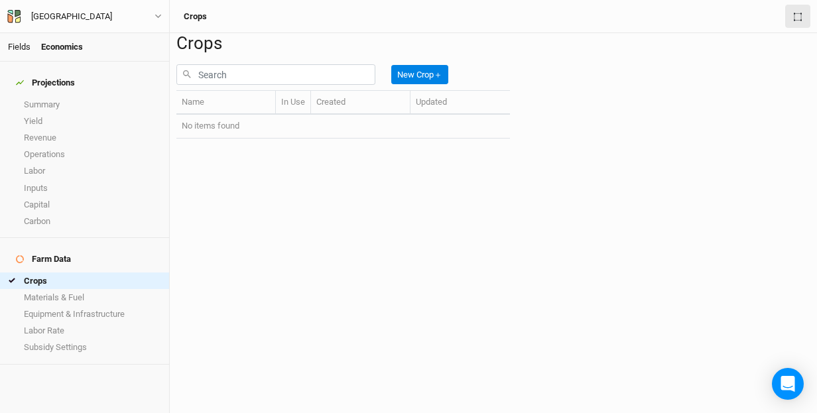
click at [20, 49] on link "Fields" at bounding box center [19, 47] width 23 height 10
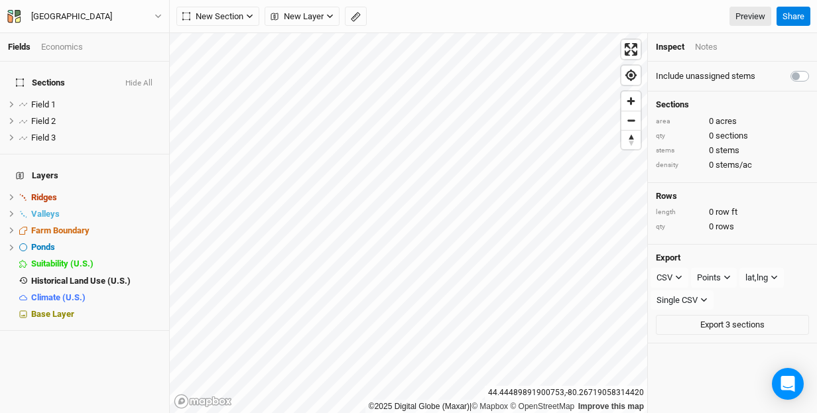
click at [815, 68] on label at bounding box center [815, 68] width 0 height 0
click at [801, 77] on input "checkbox" at bounding box center [796, 74] width 11 height 13
checkbox input "true"
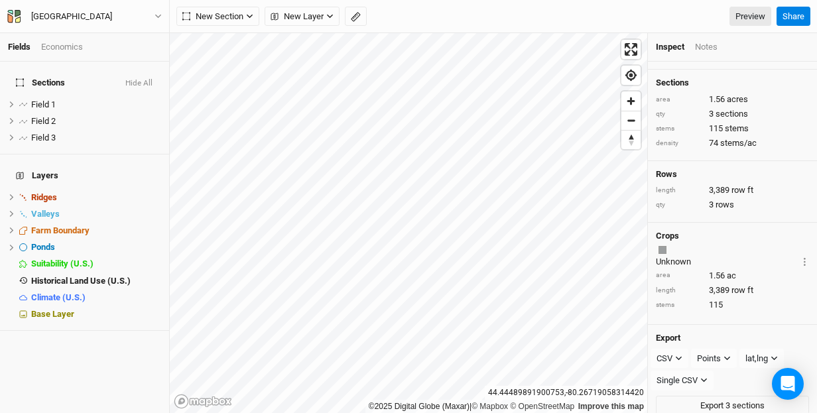
scroll to position [21, 0]
click at [704, 377] on icon "button" at bounding box center [703, 380] width 7 height 7
click at [752, 334] on h4 "Export" at bounding box center [732, 339] width 153 height 11
click at [12, 16] on icon "button" at bounding box center [10, 17] width 5 height 9
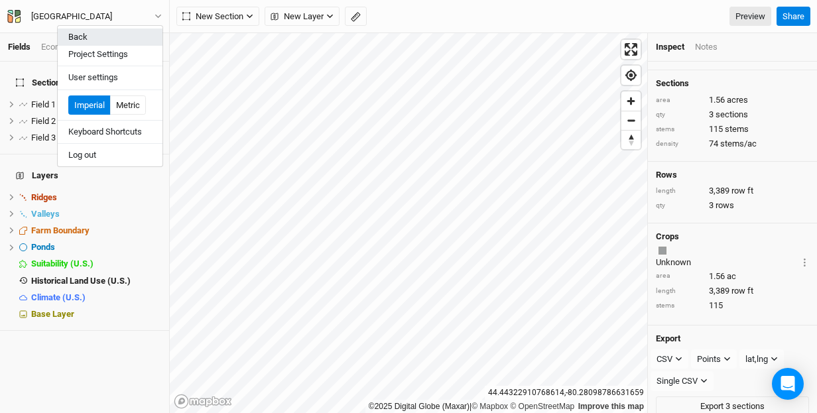
click at [74, 33] on button "Back" at bounding box center [110, 37] width 105 height 17
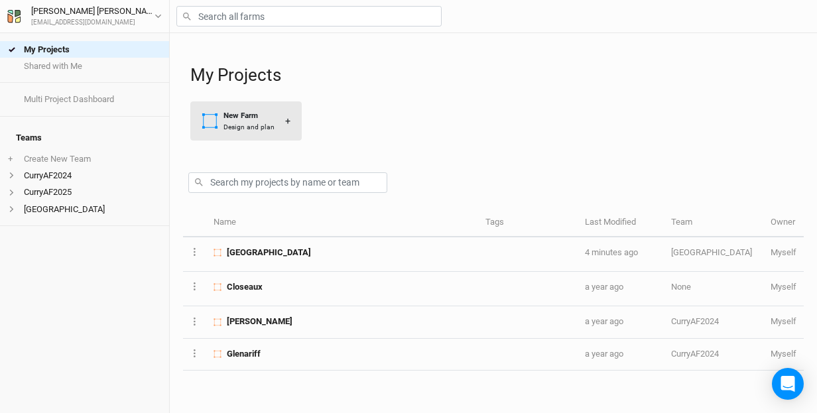
click at [241, 117] on div "New Farm" at bounding box center [249, 115] width 51 height 11
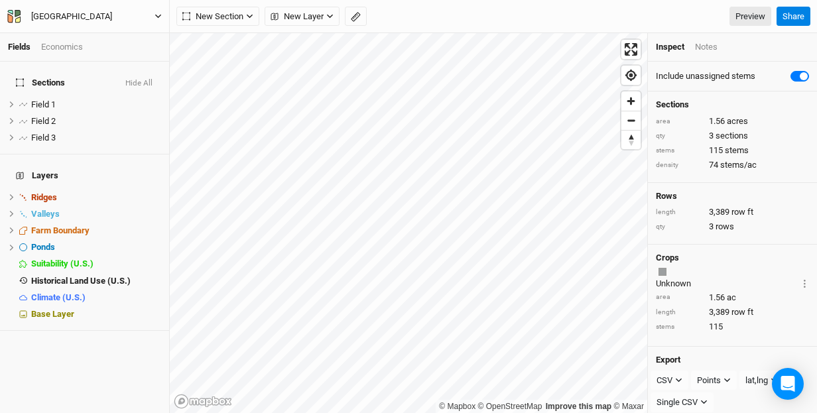
click at [44, 15] on div "[GEOGRAPHIC_DATA]" at bounding box center [71, 16] width 81 height 13
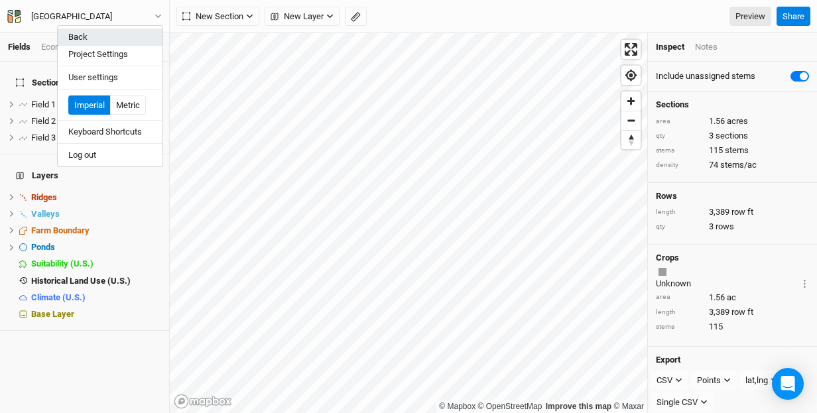
click at [81, 40] on button "Back" at bounding box center [110, 37] width 105 height 17
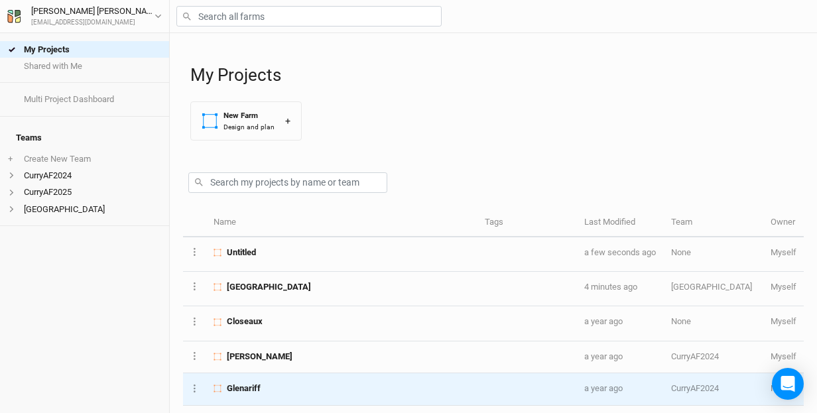
click at [244, 387] on span "Glenariff" at bounding box center [244, 389] width 34 height 12
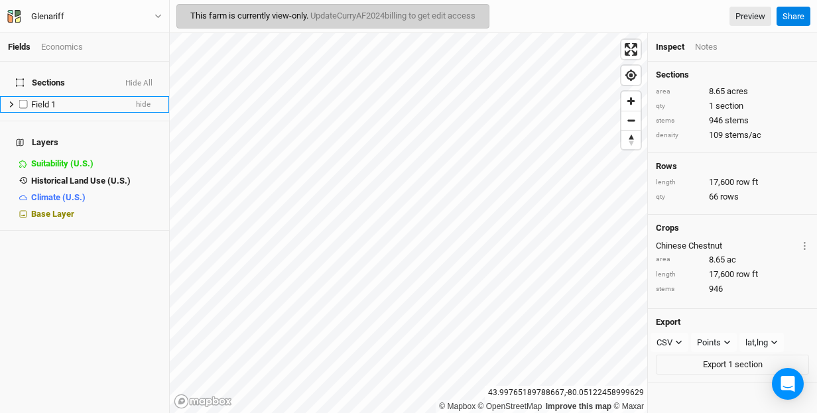
click at [11, 101] on icon at bounding box center [11, 104] width 7 height 7
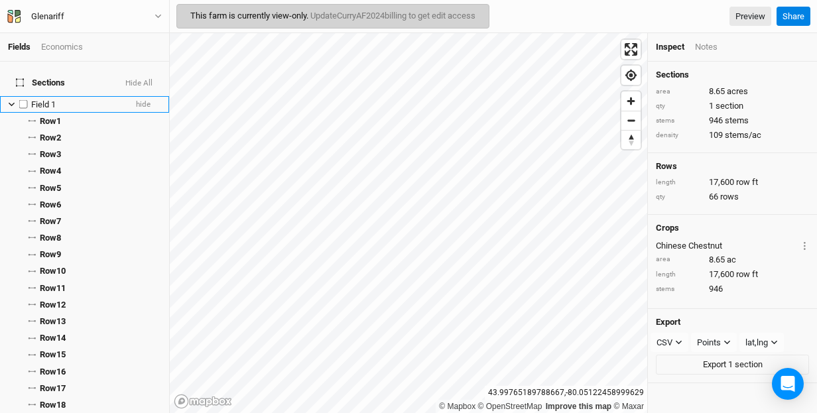
click at [11, 101] on icon at bounding box center [11, 104] width 7 height 7
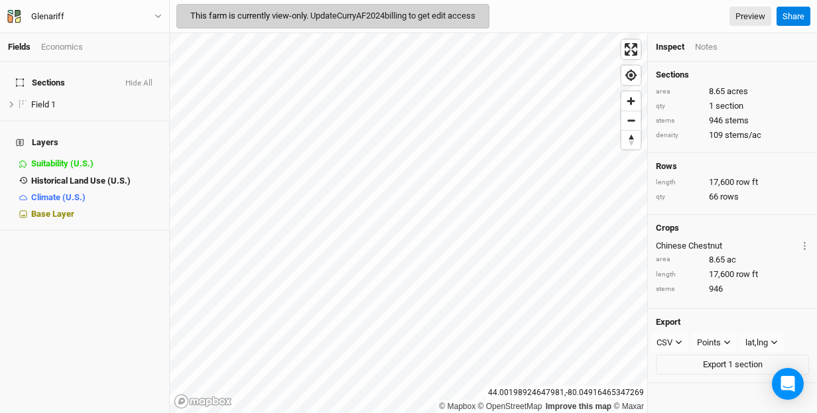
click at [318, 17] on link "Update CurryAF2024 billing to get edit access" at bounding box center [392, 16] width 165 height 10
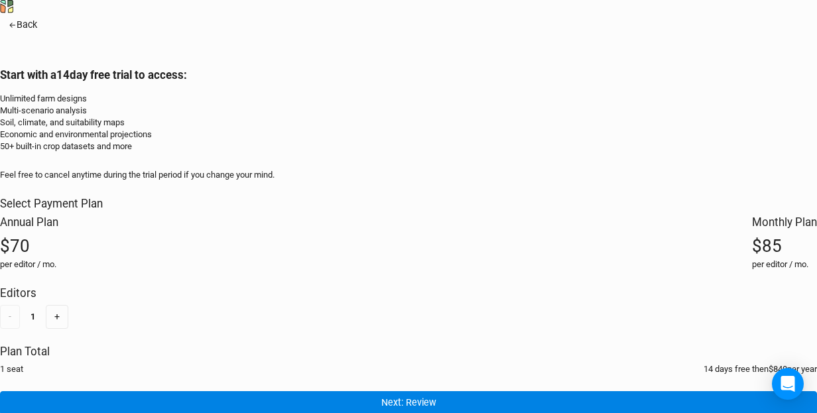
click at [15, 28] on icon "button" at bounding box center [12, 25] width 6 height 5
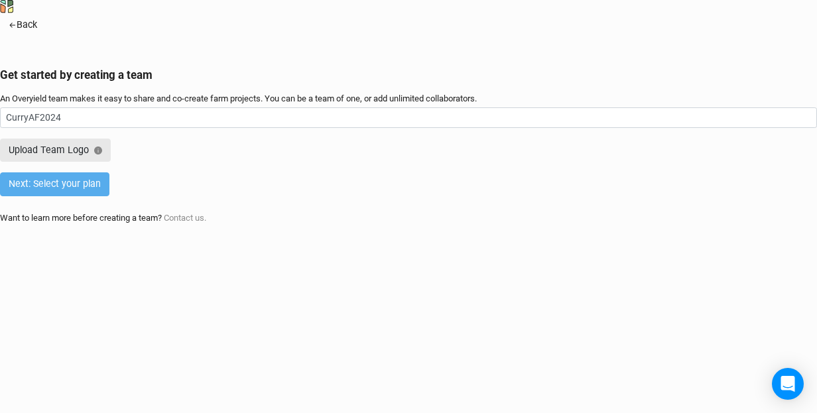
click at [17, 29] on icon "button" at bounding box center [13, 25] width 8 height 8
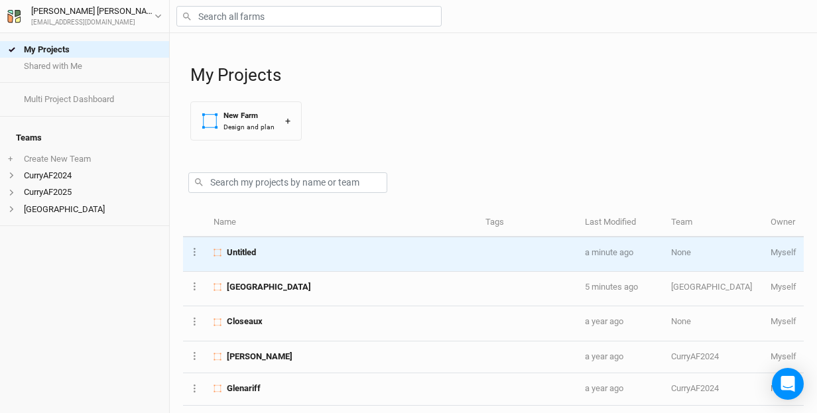
click at [235, 252] on span "Untitled" at bounding box center [241, 253] width 29 height 12
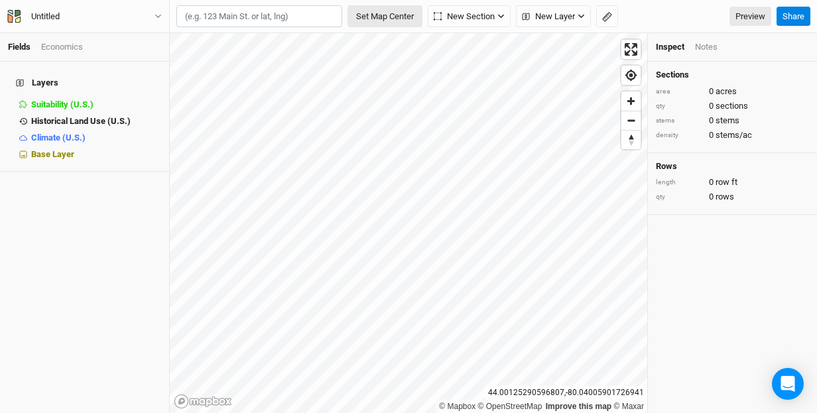
click at [391, 16] on button "Set Map Center" at bounding box center [385, 16] width 75 height 23
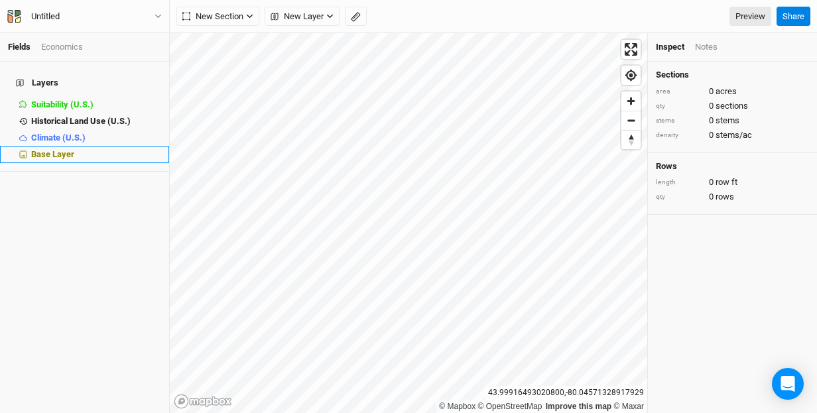
click at [51, 149] on span "Base Layer" at bounding box center [52, 154] width 43 height 10
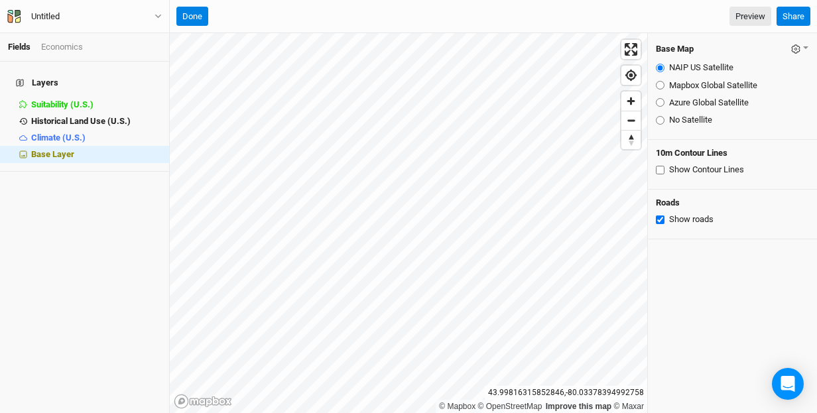
click at [657, 168] on input "Show Contour Lines" at bounding box center [660, 170] width 9 height 9
checkbox input "true"
click at [657, 83] on input "Mapbox Global Satellite" at bounding box center [660, 85] width 9 height 9
radio input "true"
click at [658, 102] on input "Azure Global Satellite" at bounding box center [660, 102] width 9 height 9
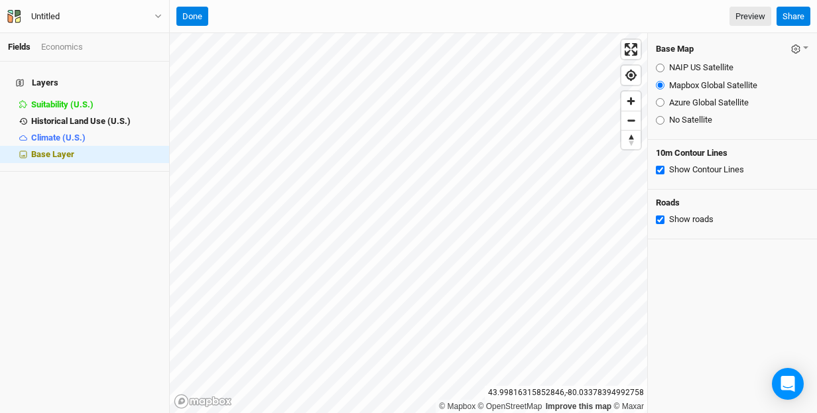
radio input "true"
click at [67, 45] on div "Economics" at bounding box center [62, 47] width 42 height 12
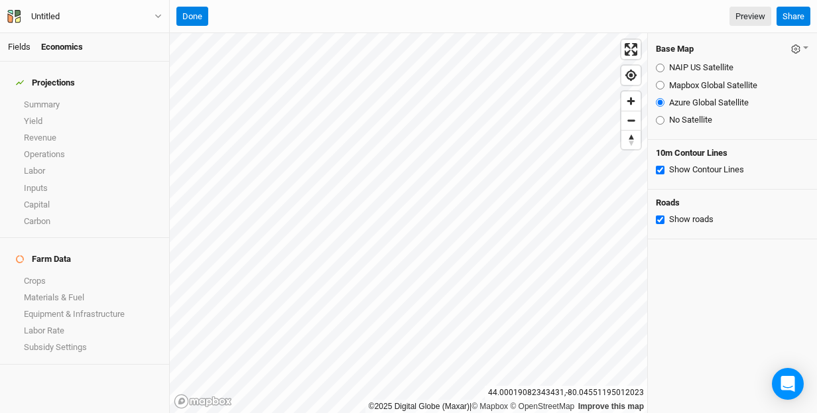
click at [22, 42] on link "Fields" at bounding box center [19, 47] width 23 height 10
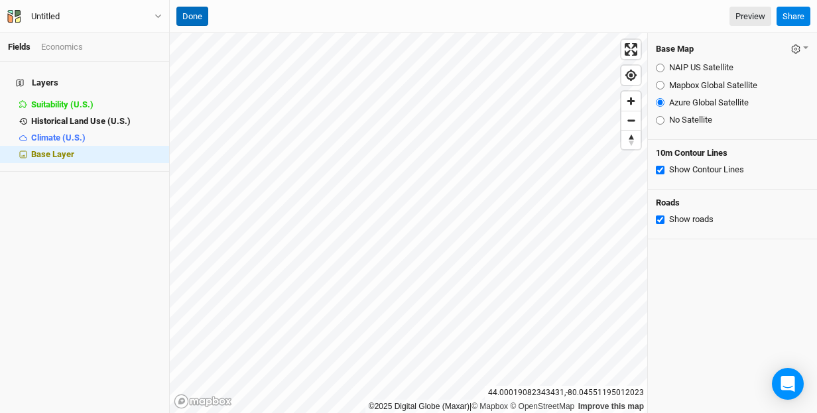
click at [193, 17] on button "Done" at bounding box center [192, 17] width 32 height 20
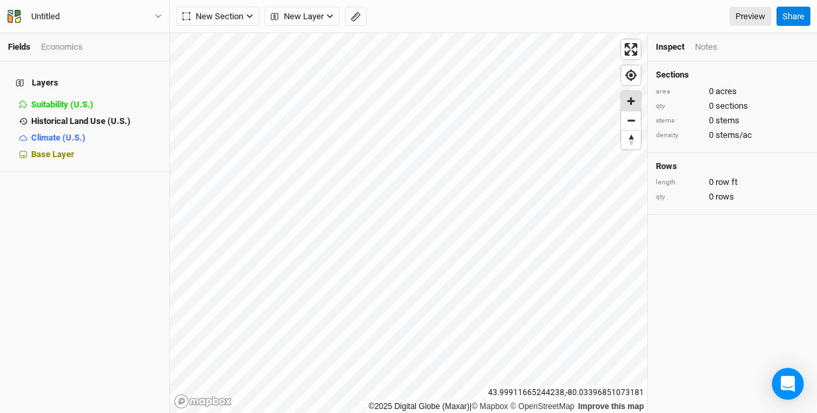
click at [633, 96] on span "Zoom in" at bounding box center [631, 101] width 19 height 19
click at [252, 15] on icon "button" at bounding box center [250, 17] width 6 height 4
click at [221, 42] on div "Grid" at bounding box center [215, 43] width 20 height 15
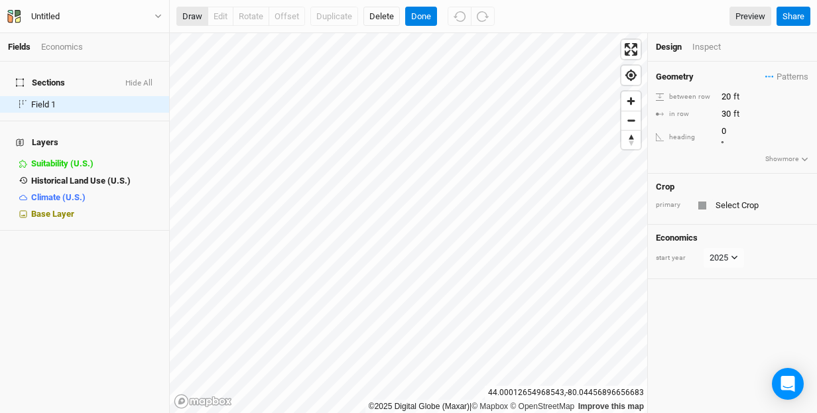
click at [194, 17] on button "draw" at bounding box center [192, 17] width 32 height 20
click at [381, 19] on button "Delete" at bounding box center [382, 17] width 36 height 20
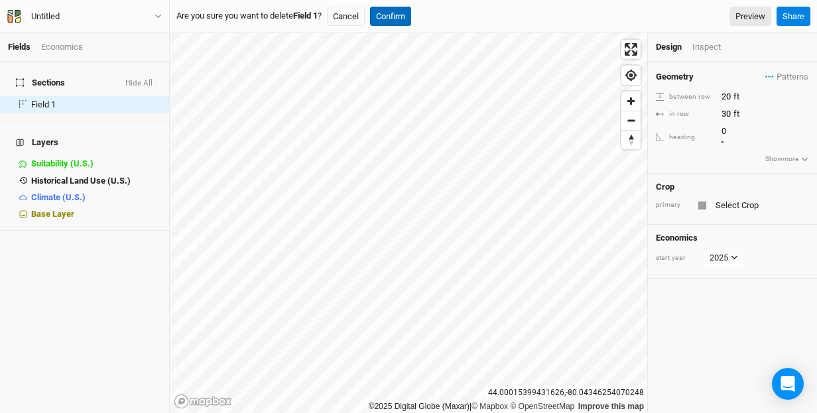
click at [389, 18] on button "Confirm" at bounding box center [390, 17] width 41 height 20
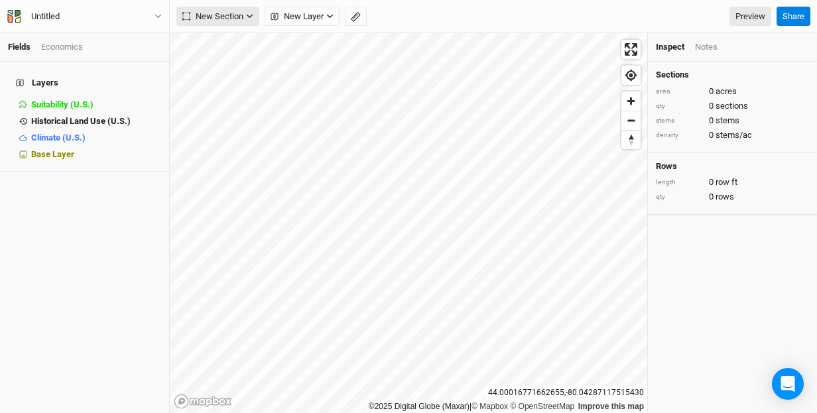
click at [249, 15] on icon "button" at bounding box center [249, 16] width 7 height 7
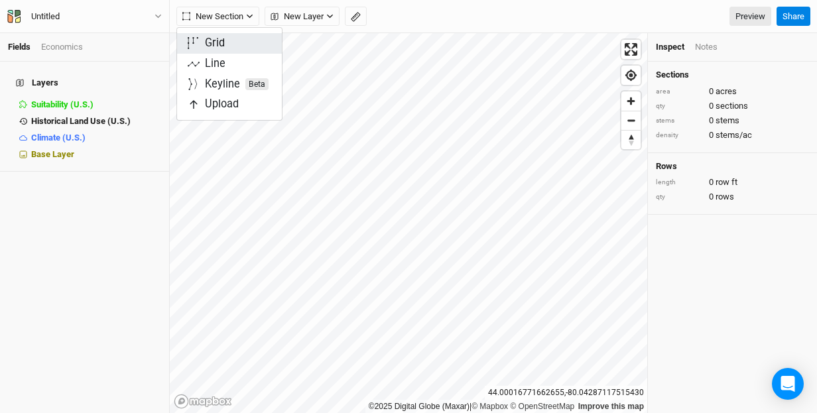
click at [238, 42] on button "Grid" at bounding box center [229, 43] width 105 height 21
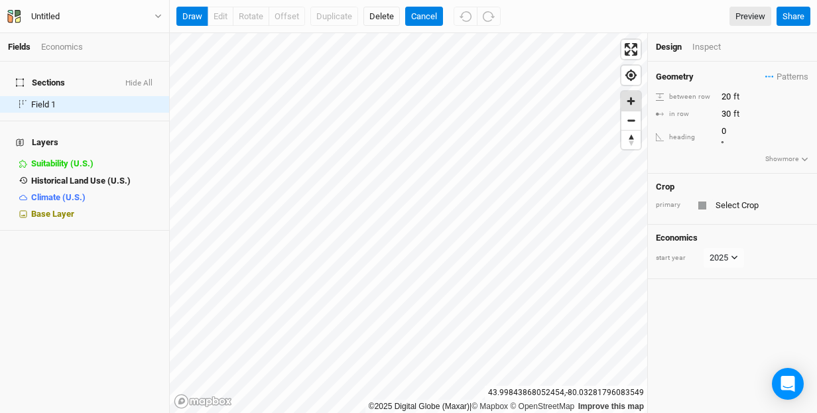
click at [631, 103] on span "Zoom in" at bounding box center [631, 101] width 19 height 19
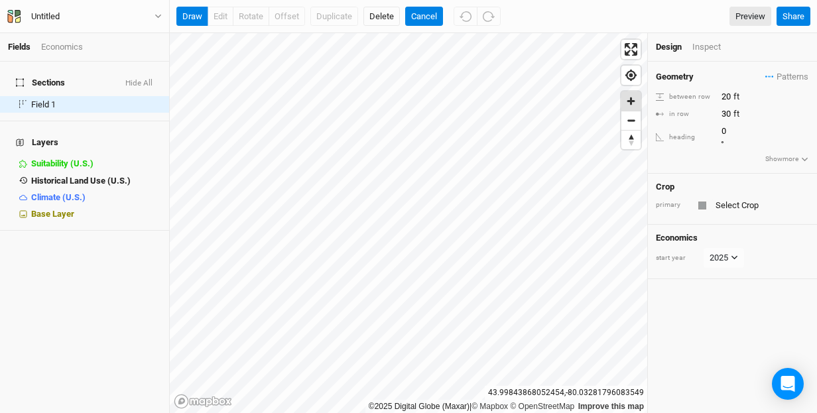
click at [631, 103] on span "Zoom in" at bounding box center [631, 101] width 19 height 19
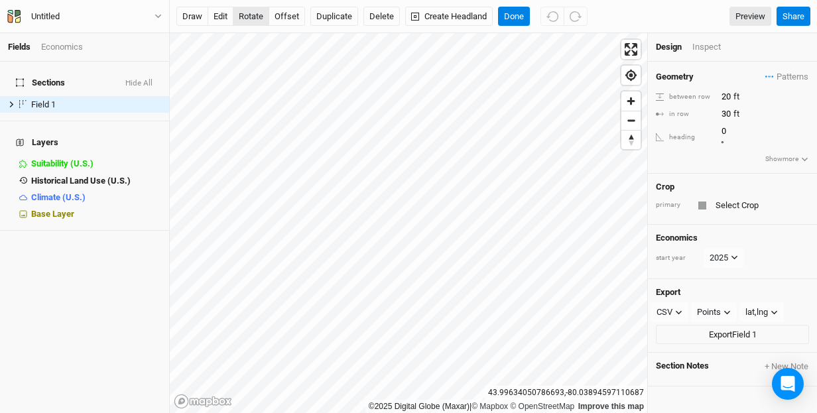
click at [255, 18] on button "rotate" at bounding box center [251, 17] width 36 height 20
type input "160.4"
click at [730, 96] on input "20" at bounding box center [775, 97] width 115 height 15
type input "2"
type input "16"
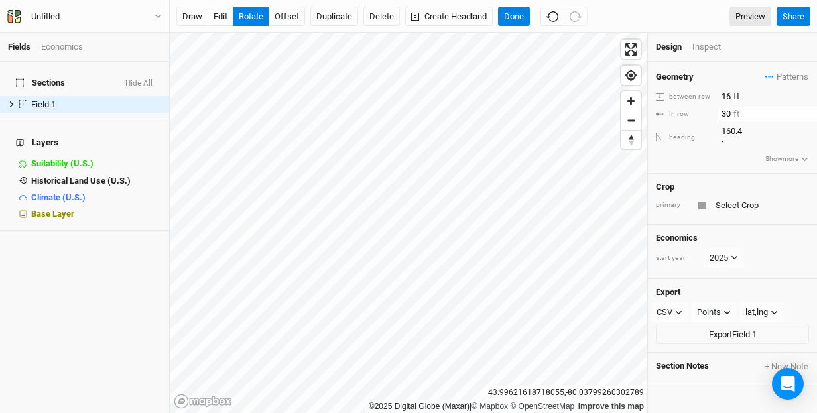
click at [730, 113] on input "30" at bounding box center [775, 114] width 115 height 15
type input "3"
type input "10"
click at [733, 157] on div "Geometry Patterns ＋ New in-row pattern between row 16 ft in row 10 ft heading 1…" at bounding box center [732, 118] width 169 height 112
click at [253, 18] on button "rotate" at bounding box center [251, 17] width 36 height 20
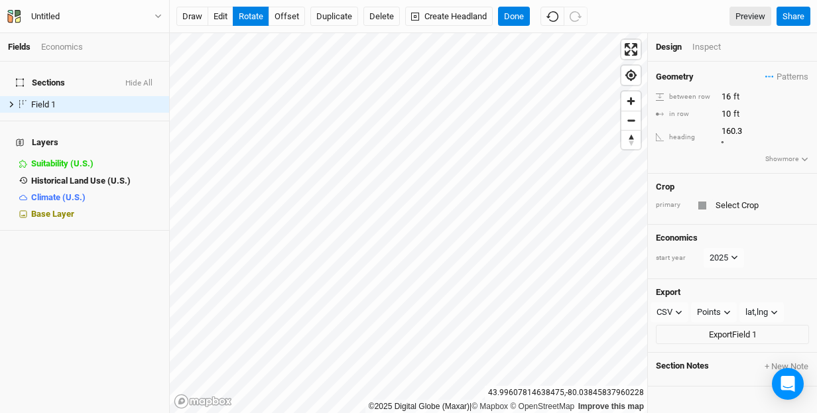
type input "160.1"
click at [518, 13] on button "Done" at bounding box center [514, 17] width 32 height 20
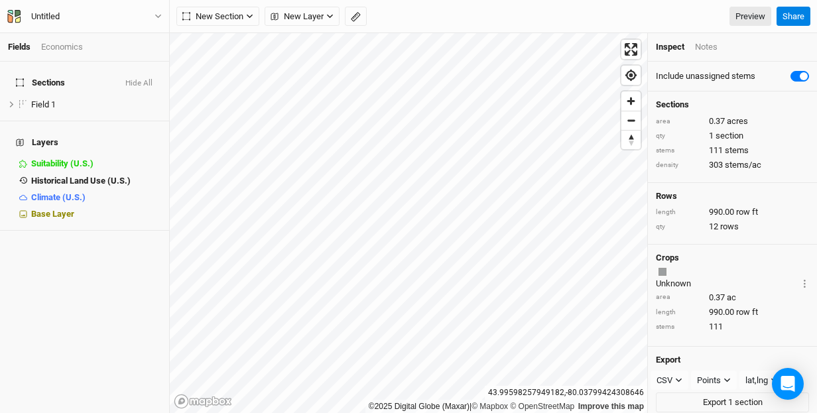
click at [662, 272] on div at bounding box center [663, 272] width 8 height 8
click at [815, 68] on label at bounding box center [815, 68] width 0 height 0
click at [795, 74] on input "checkbox" at bounding box center [796, 74] width 11 height 13
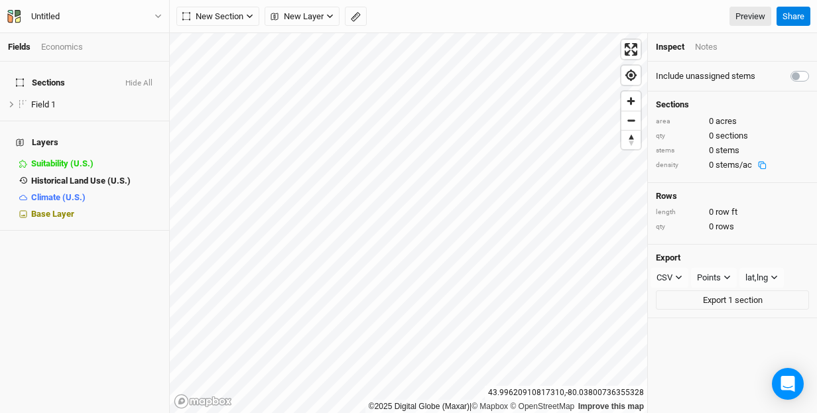
click at [815, 68] on label at bounding box center [815, 68] width 0 height 0
click at [801, 77] on input "checkbox" at bounding box center [796, 74] width 11 height 13
checkbox input "true"
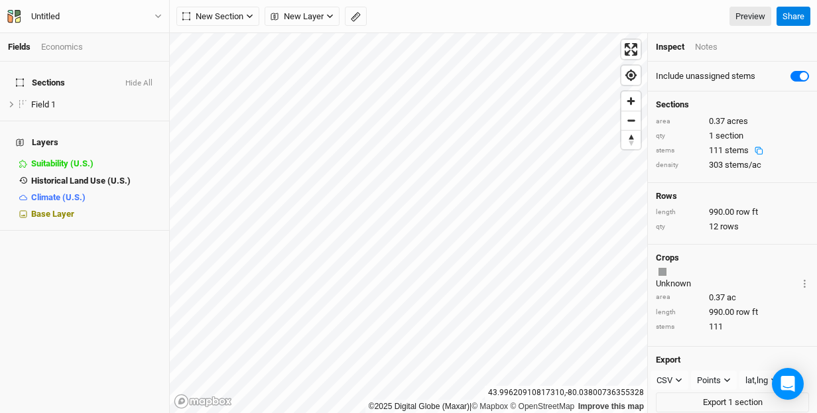
click at [663, 274] on div at bounding box center [663, 272] width 8 height 8
click at [12, 101] on icon at bounding box center [12, 104] width 4 height 6
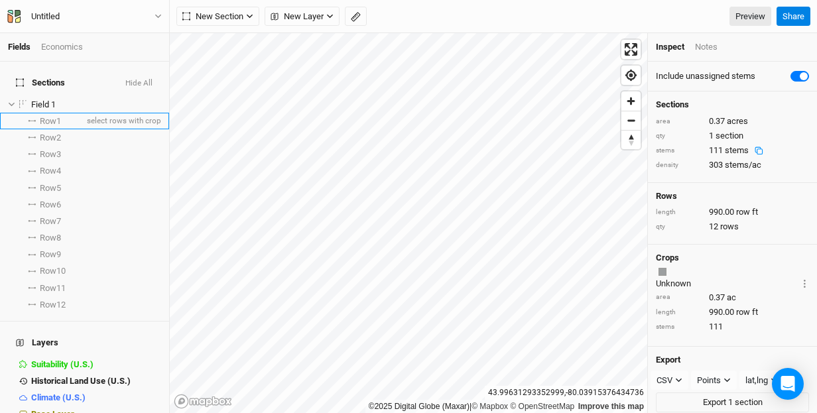
click at [53, 116] on span "Row 1" at bounding box center [50, 121] width 21 height 11
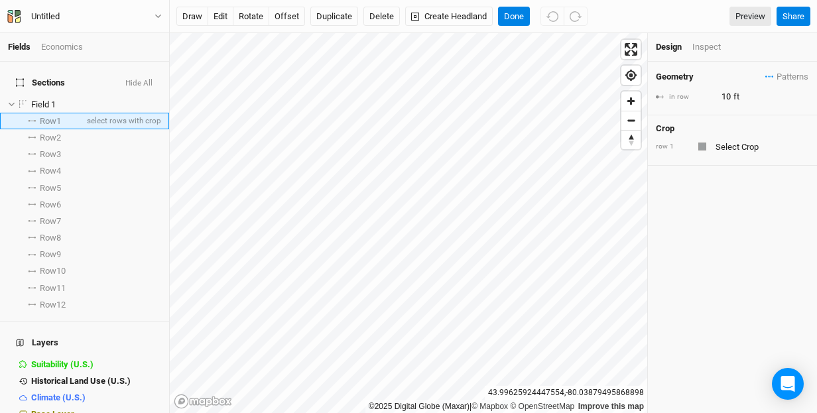
click at [58, 116] on span "Row 1" at bounding box center [50, 121] width 21 height 11
click at [58, 133] on span "Row 2" at bounding box center [50, 138] width 21 height 11
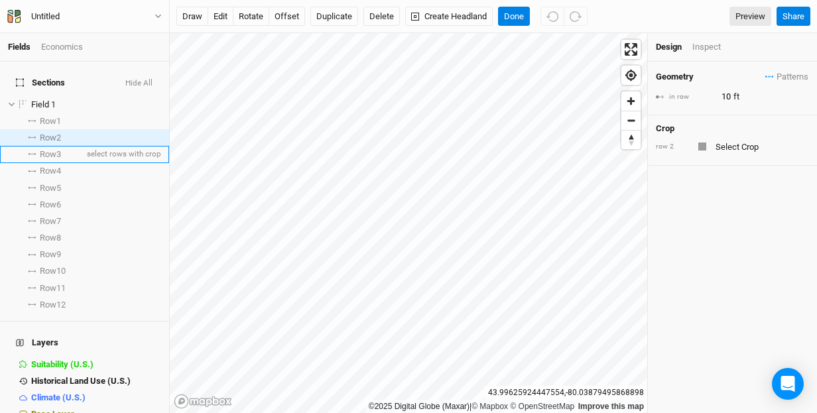
click at [58, 149] on span "Row 3" at bounding box center [50, 154] width 21 height 11
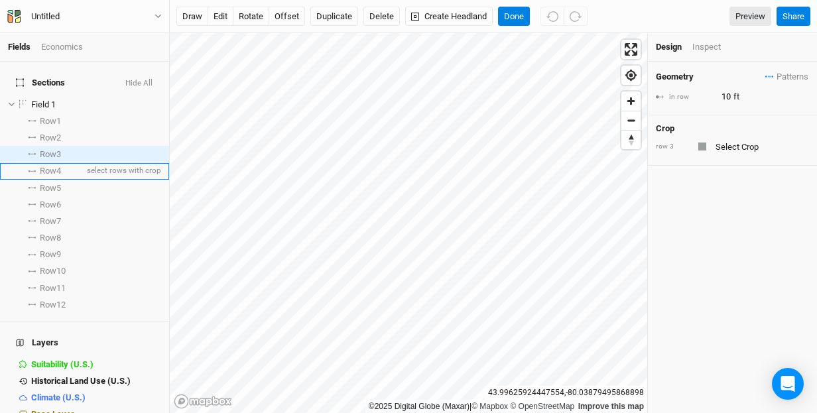
click at [60, 166] on span "Row 4" at bounding box center [50, 171] width 21 height 11
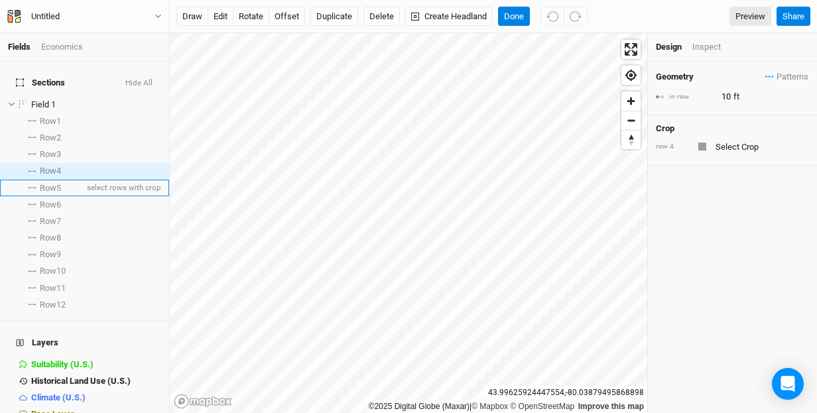
click at [60, 183] on span "Row 5" at bounding box center [50, 188] width 21 height 11
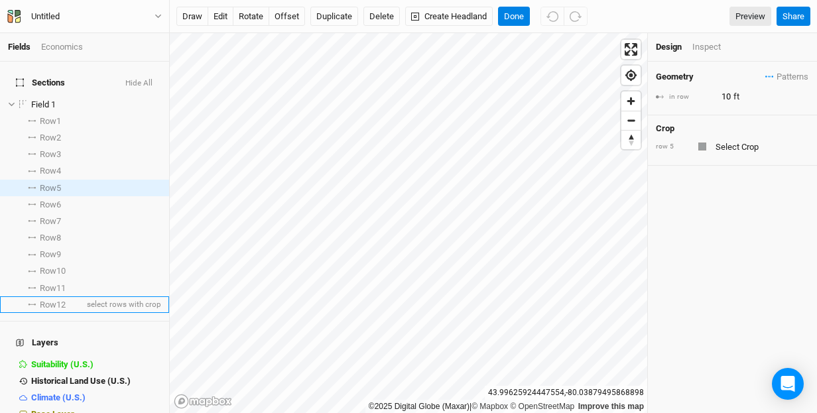
click at [63, 300] on span "Row 12" at bounding box center [53, 305] width 26 height 11
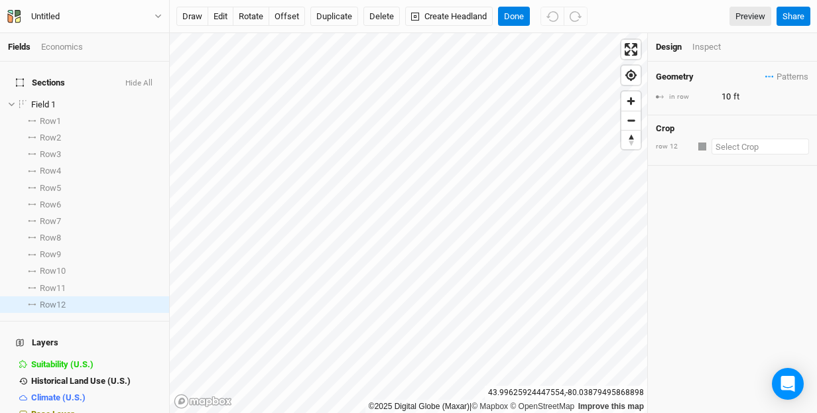
click at [762, 145] on input "text" at bounding box center [761, 147] width 98 height 16
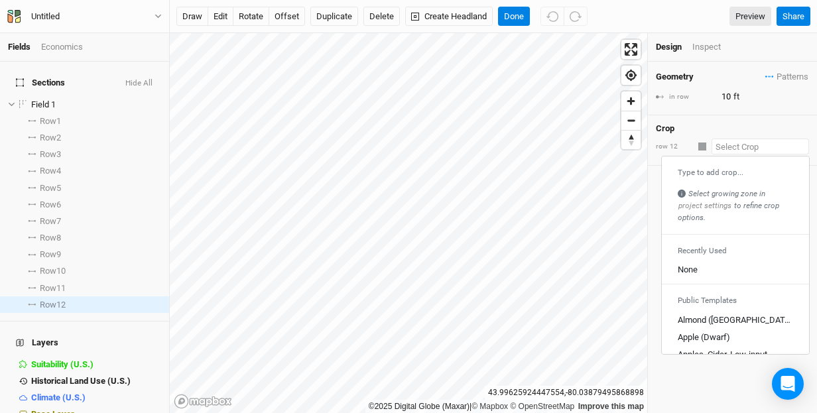
click at [736, 168] on div "Type to add crop..." at bounding box center [735, 172] width 115 height 11
click at [684, 174] on div "Type to add crop..." at bounding box center [735, 172] width 115 height 11
click at [734, 329] on link "Apple (Dwarf)" at bounding box center [735, 337] width 147 height 17
type input "Apple (Dwarf)"
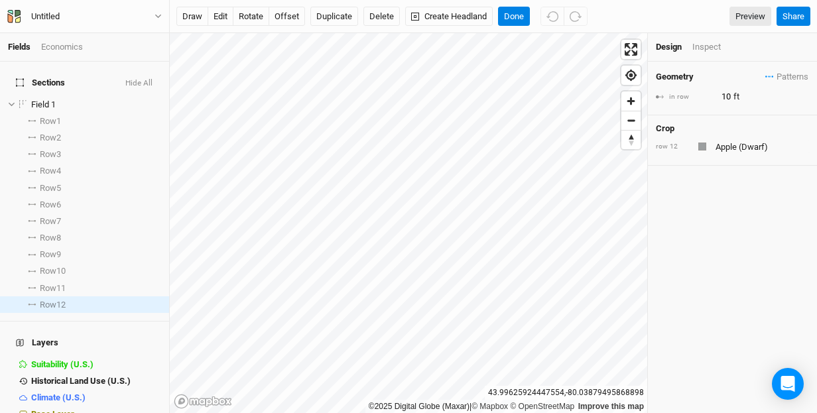
click at [699, 144] on div at bounding box center [703, 147] width 8 height 8
type input "4"
click at [726, 96] on input "4" at bounding box center [775, 97] width 115 height 15
type input "10"
click at [727, 131] on div "Crop Variety" at bounding box center [732, 134] width 153 height 22
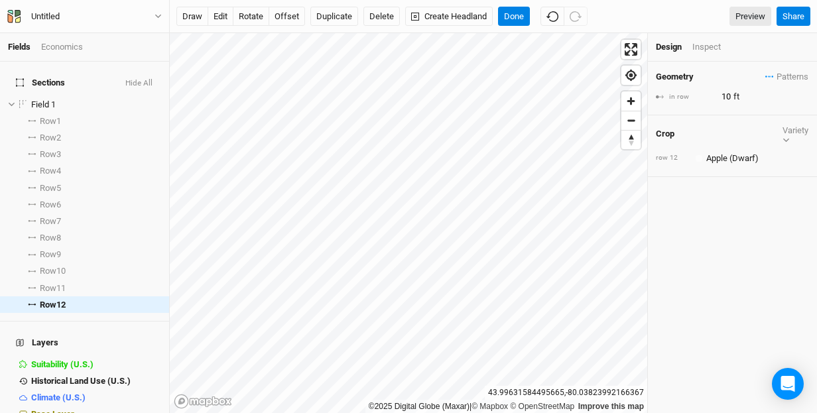
click at [790, 137] on icon "button" at bounding box center [786, 140] width 7 height 7
click at [722, 165] on input "text" at bounding box center [752, 169] width 113 height 16
click at [519, 17] on button "Done" at bounding box center [514, 17] width 32 height 20
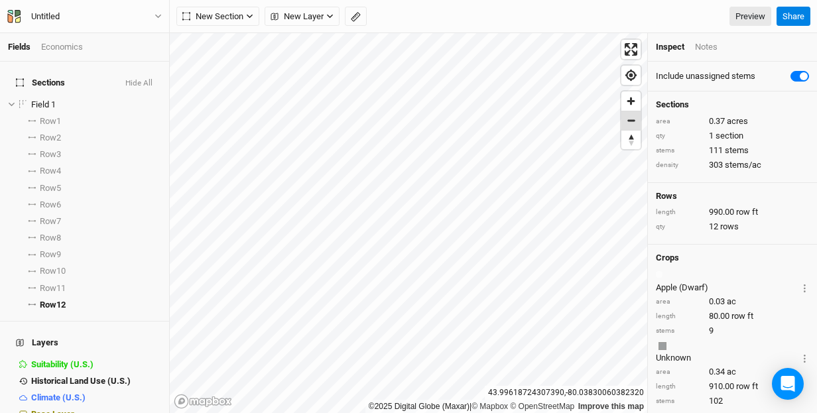
click at [635, 119] on span "Zoom out" at bounding box center [631, 120] width 19 height 19
click at [633, 120] on span "Zoom out" at bounding box center [631, 120] width 19 height 19
click at [251, 14] on icon "button" at bounding box center [249, 16] width 7 height 7
click at [244, 41] on button "Grid" at bounding box center [229, 43] width 105 height 21
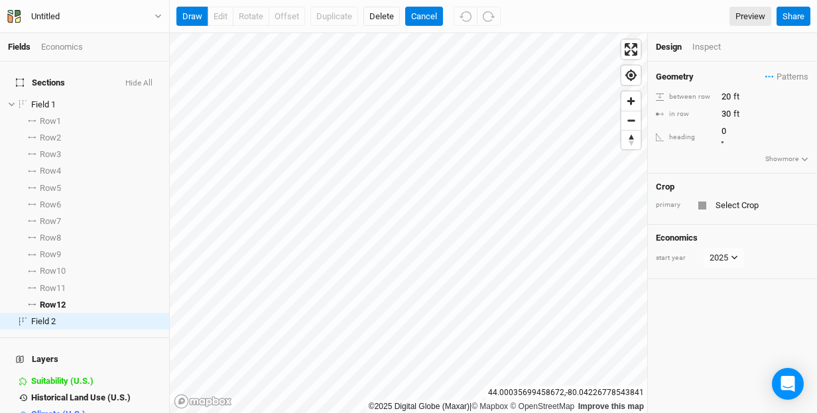
scroll to position [10, 0]
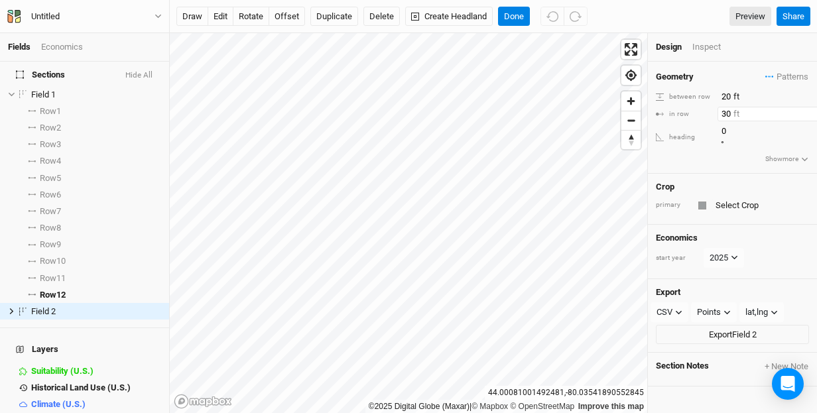
click at [728, 113] on input "30" at bounding box center [775, 114] width 115 height 15
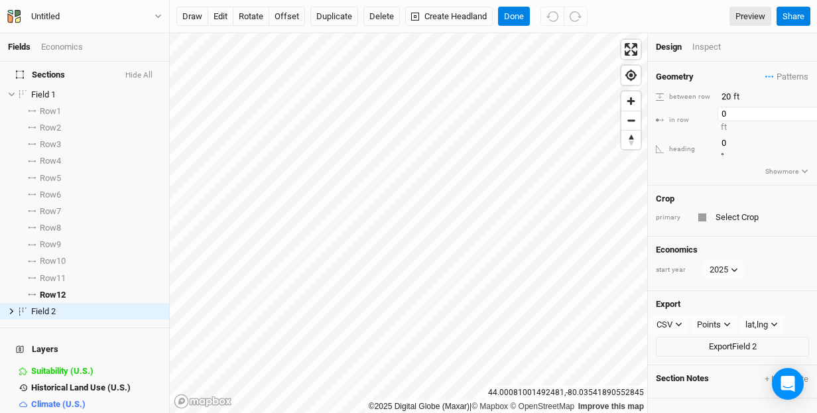
type input "20"
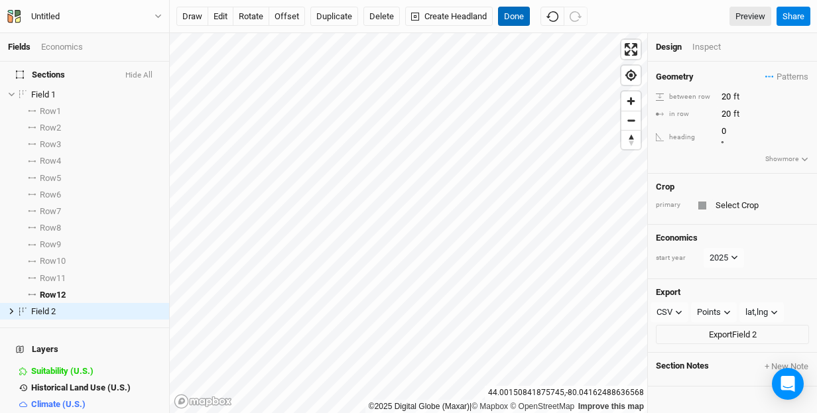
click at [520, 16] on button "Done" at bounding box center [514, 17] width 32 height 20
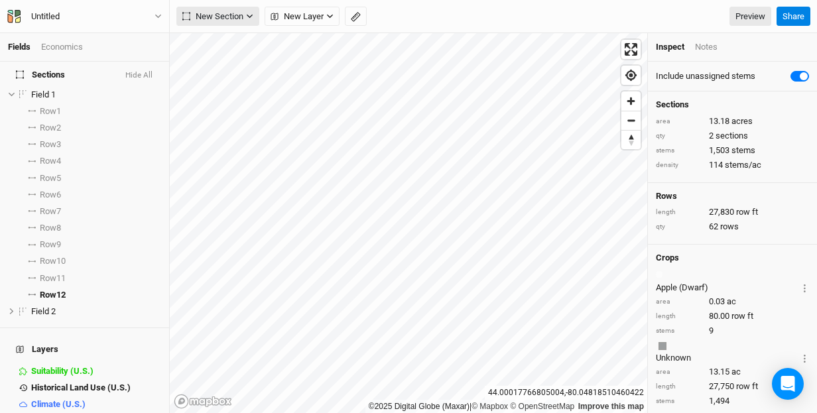
click at [251, 14] on icon "button" at bounding box center [249, 16] width 7 height 7
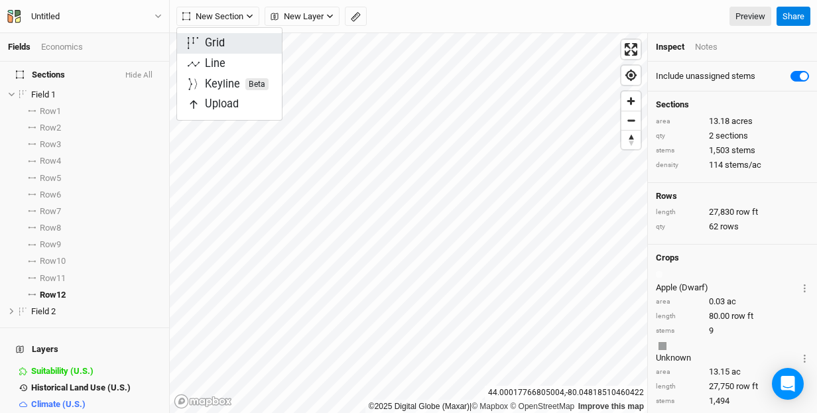
click at [244, 38] on button "Grid" at bounding box center [229, 43] width 105 height 21
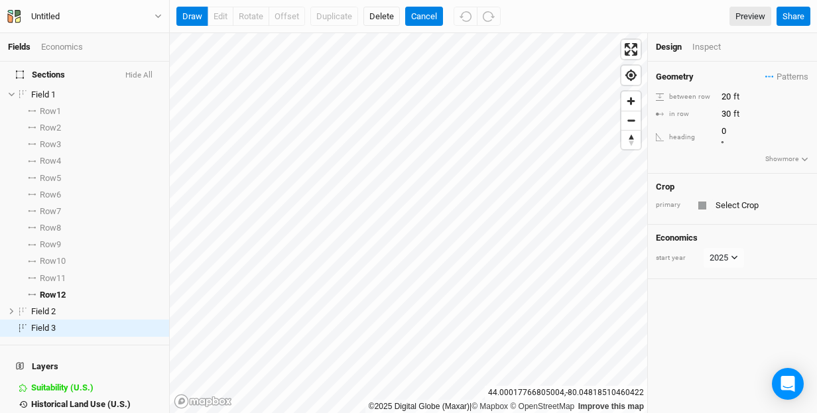
scroll to position [26, 0]
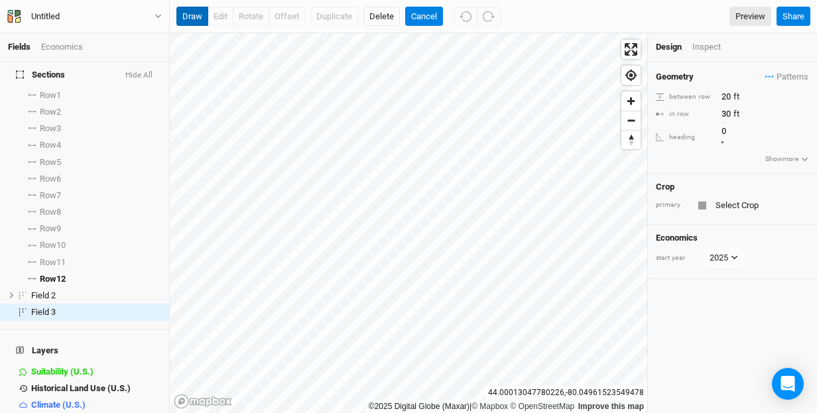
click at [192, 17] on button "draw" at bounding box center [192, 17] width 32 height 20
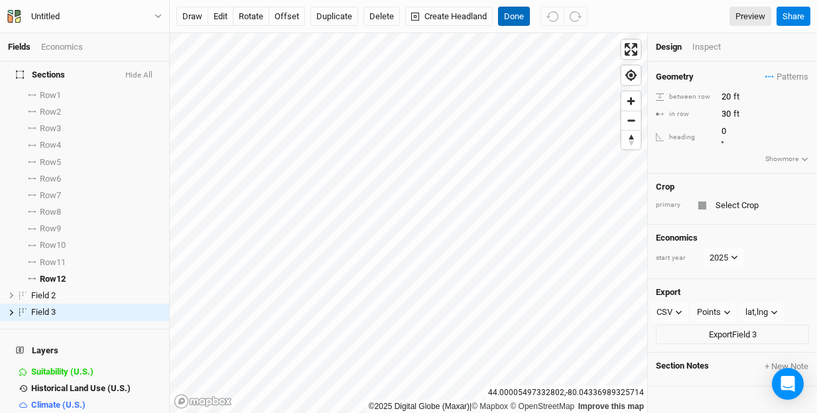
click at [514, 17] on button "Done" at bounding box center [514, 17] width 32 height 20
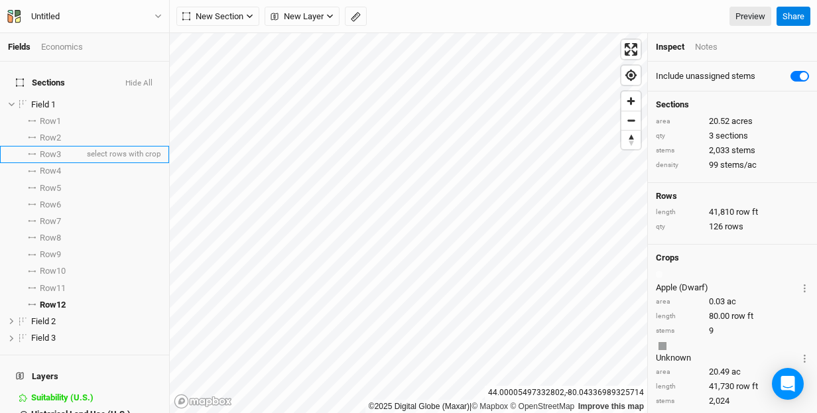
scroll to position [0, 0]
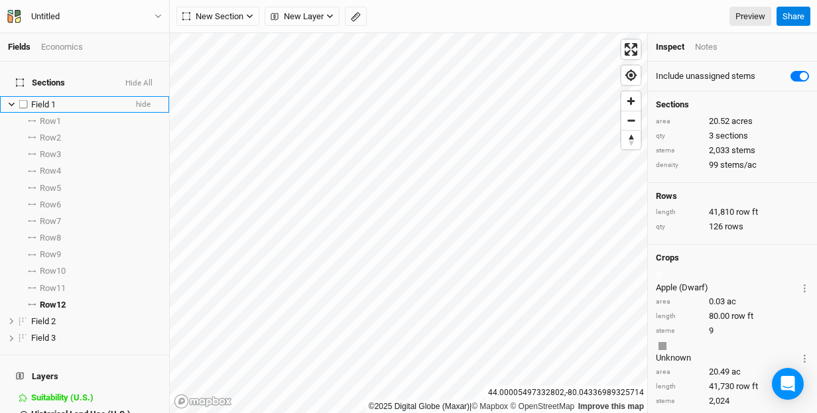
click at [10, 101] on icon at bounding box center [11, 104] width 7 height 7
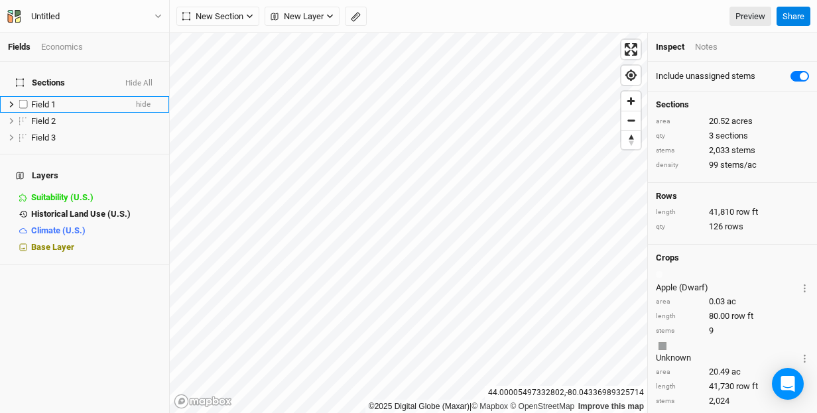
click at [44, 100] on span "Field 1" at bounding box center [43, 105] width 25 height 10
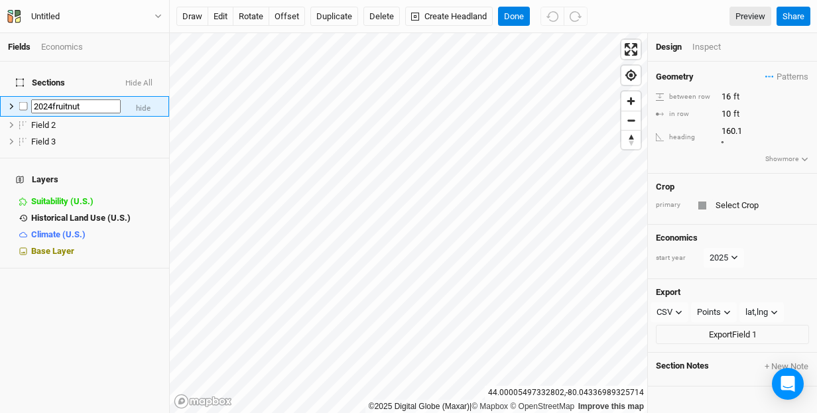
click at [65, 100] on input "2024fruitnut" at bounding box center [76, 107] width 90 height 15
type input "2024fruit nut"
click at [47, 120] on span "Field 2" at bounding box center [43, 125] width 25 height 10
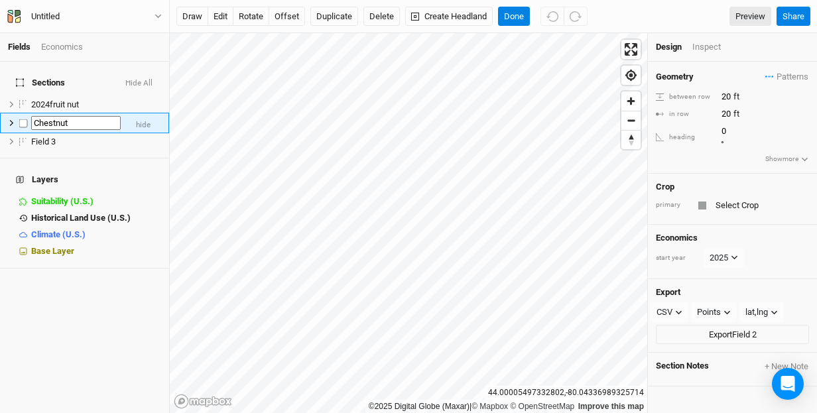
click at [33, 116] on input "Chestnut" at bounding box center [76, 123] width 90 height 15
type input "2026 Chestnut"
click at [52, 100] on span "2024fruit nut" at bounding box center [55, 105] width 48 height 10
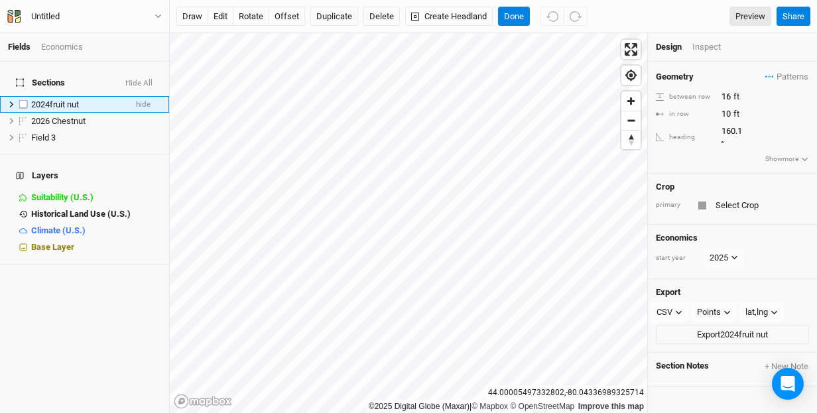
click at [52, 100] on span "2024fruit nut" at bounding box center [55, 105] width 48 height 10
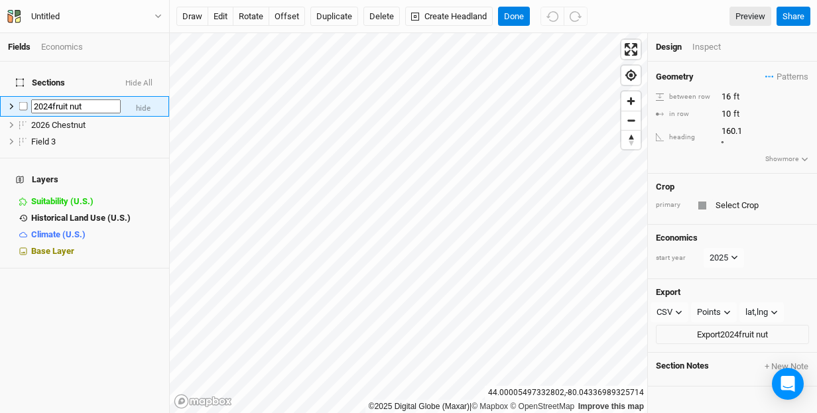
click at [50, 100] on input "2024fruit nut" at bounding box center [76, 107] width 90 height 15
type input "2024 Fruit nut"
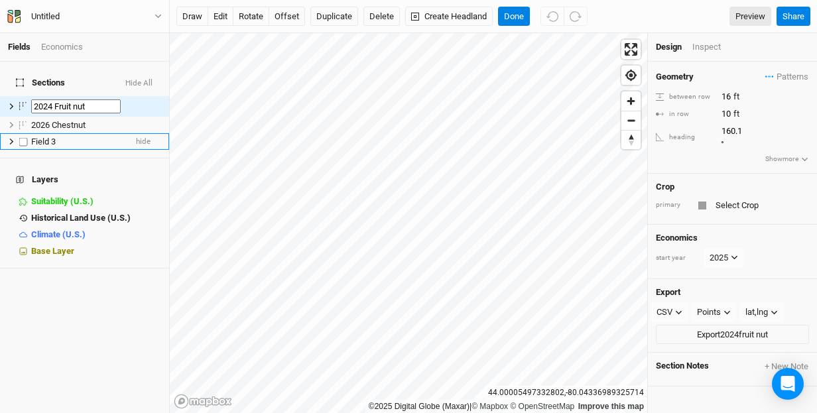
click at [50, 137] on span "Field 3" at bounding box center [43, 142] width 25 height 10
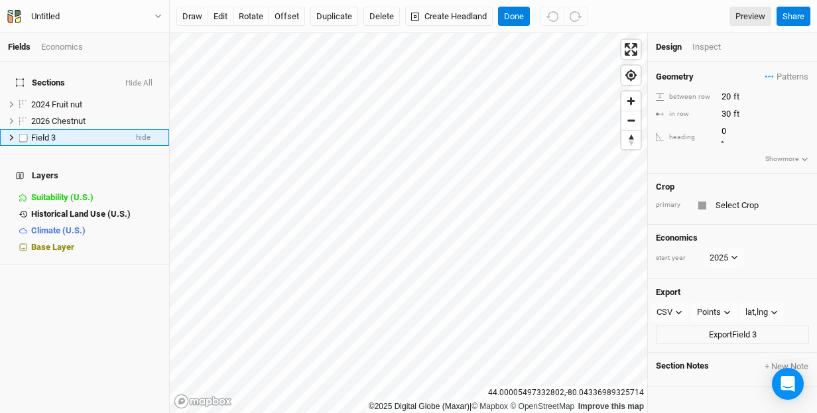
click at [50, 133] on span "Field 3" at bounding box center [43, 138] width 25 height 10
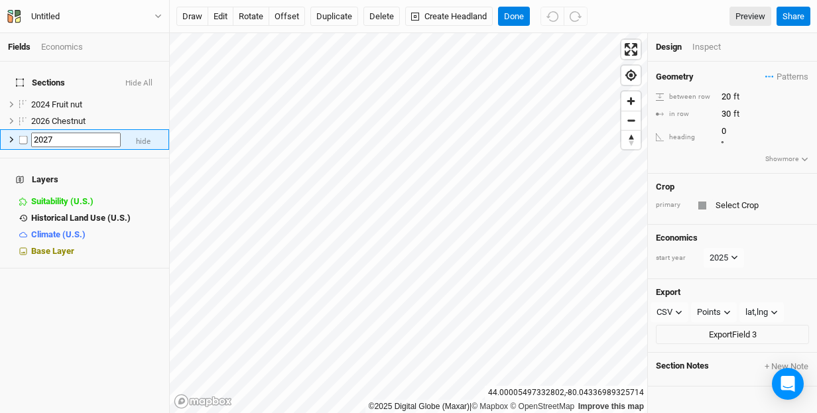
type input "2027"
click at [791, 76] on span "Patterns" at bounding box center [786, 76] width 43 height 13
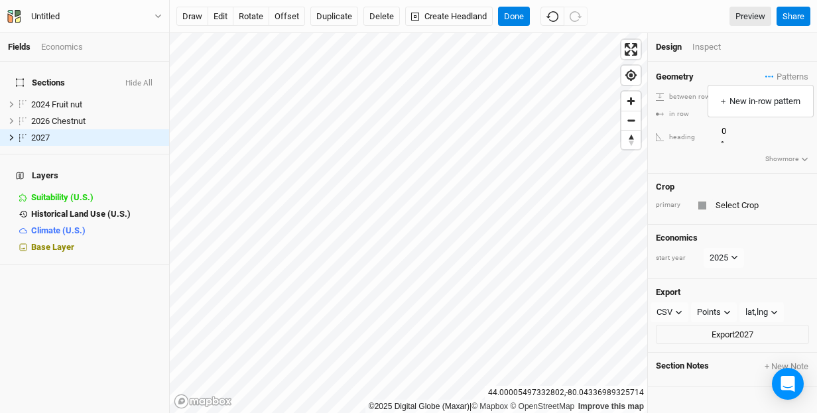
click at [791, 182] on div "Crop" at bounding box center [732, 187] width 153 height 11
click at [801, 153] on button "Show more" at bounding box center [787, 159] width 44 height 12
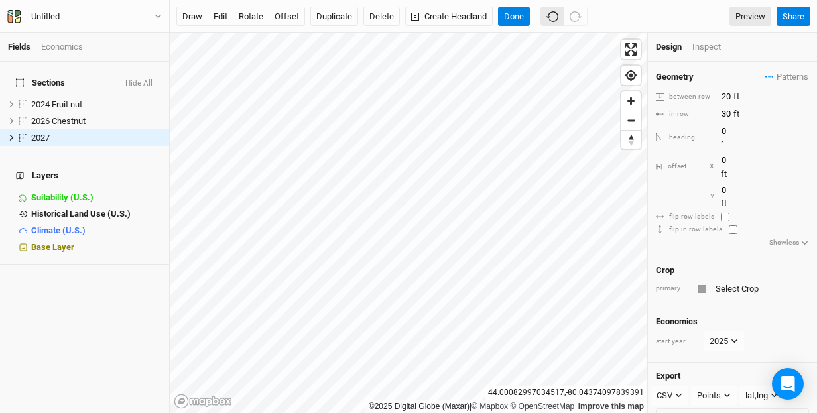
click at [559, 21] on icon "button" at bounding box center [553, 17] width 12 height 12
click at [574, 18] on icon "button" at bounding box center [576, 17] width 12 height 12
click at [559, 21] on icon "button" at bounding box center [553, 17] width 12 height 12
click at [580, 19] on icon "button" at bounding box center [576, 17] width 12 height 12
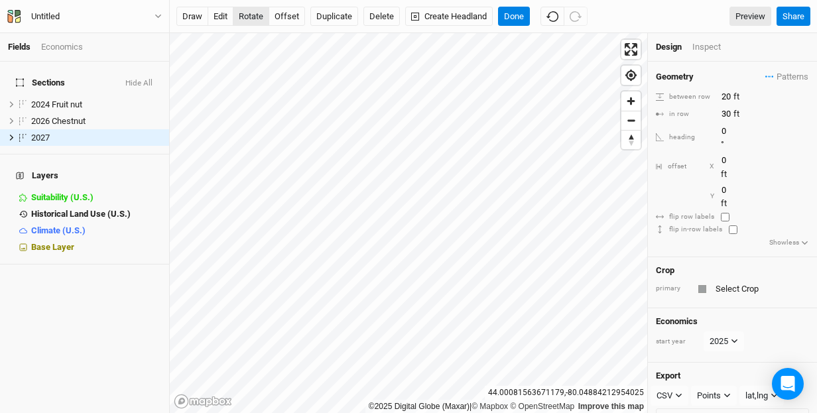
click at [252, 17] on button "rotate" at bounding box center [251, 17] width 36 height 20
click at [521, 19] on button "Done" at bounding box center [514, 17] width 32 height 20
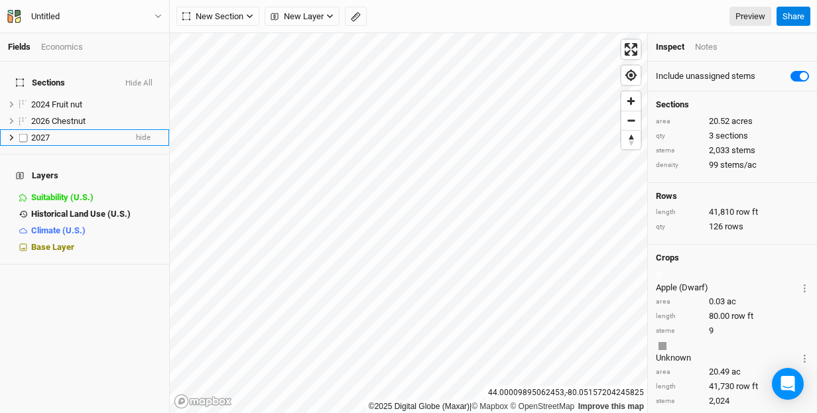
click at [22, 129] on label at bounding box center [23, 137] width 17 height 17
click at [22, 133] on input "checkbox" at bounding box center [23, 137] width 9 height 9
checkbox input "true"
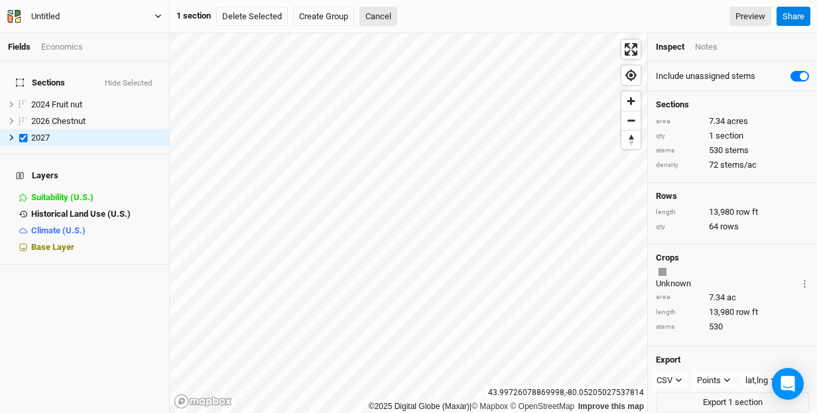
click at [155, 15] on icon "button" at bounding box center [158, 16] width 7 height 7
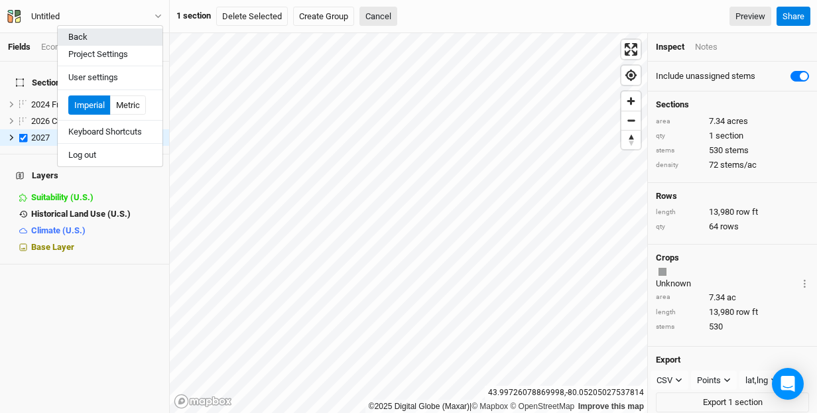
click at [102, 32] on button "Back" at bounding box center [110, 37] width 105 height 17
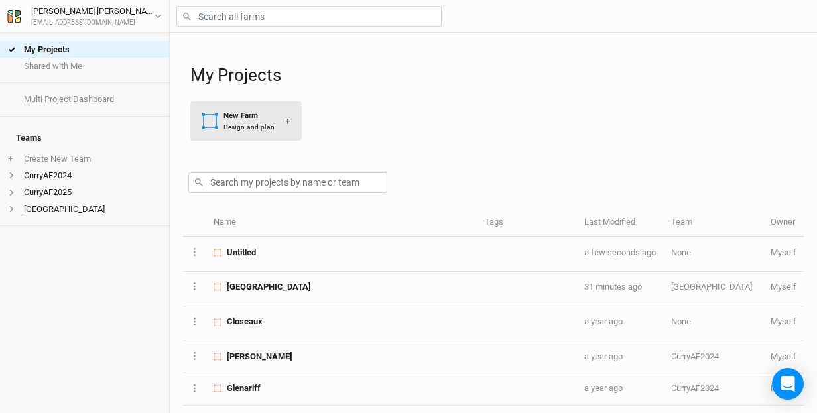
click at [241, 117] on div "New Farm" at bounding box center [249, 115] width 51 height 11
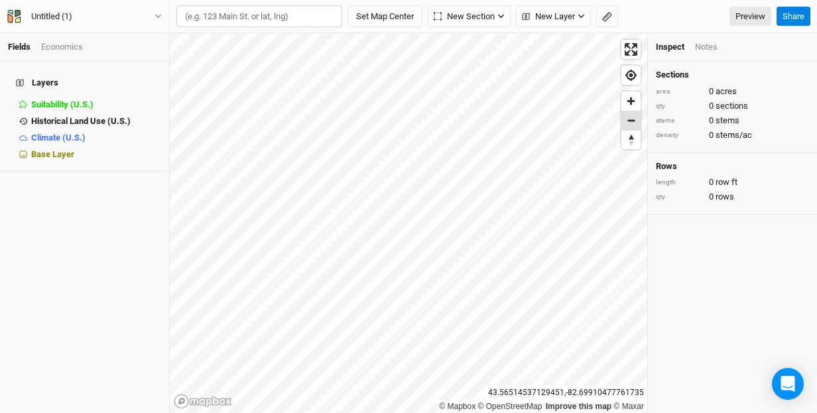
click at [633, 120] on span "Zoom out" at bounding box center [631, 120] width 19 height 19
click at [62, 204] on div "Fields Economics Layers Suitability (U.S.) hide Historical Land Use (U.S.) hide…" at bounding box center [408, 206] width 817 height 413
click at [255, 15] on input "text" at bounding box center [259, 16] width 166 height 23
click at [218, 17] on input "[PERSON_NAME]" at bounding box center [259, 16] width 166 height 23
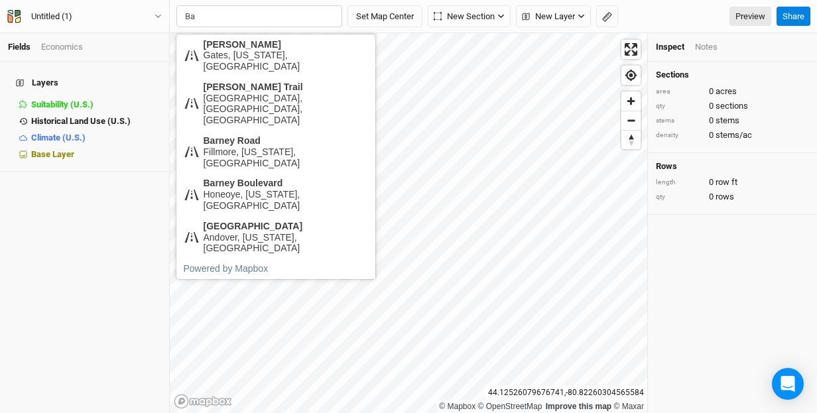
type input "B"
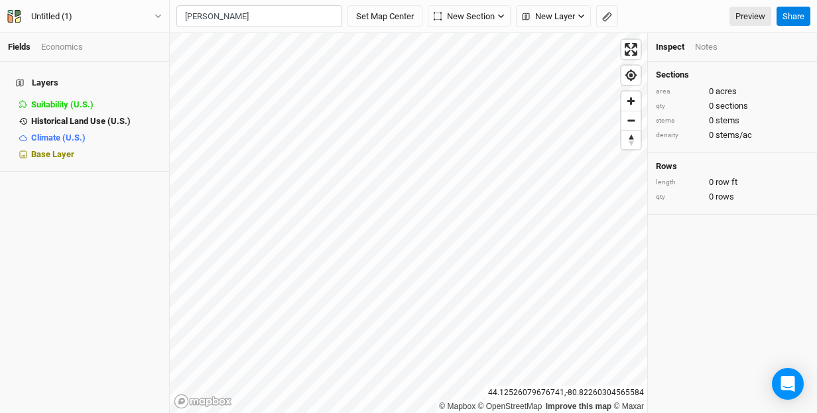
click at [214, 15] on input "[PERSON_NAME]" at bounding box center [259, 16] width 166 height 23
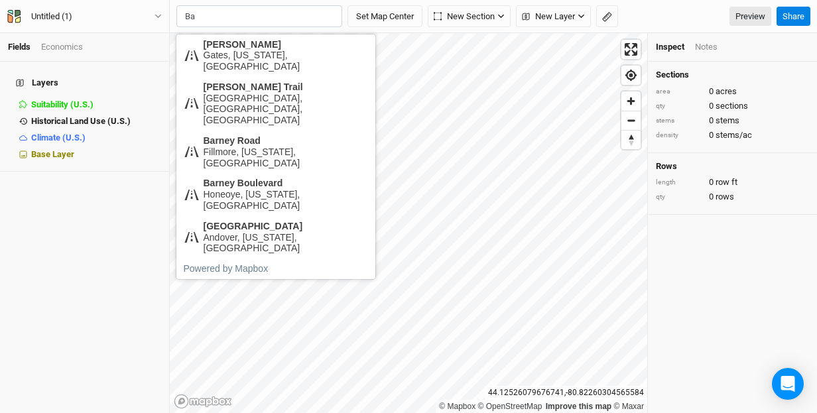
type input "B"
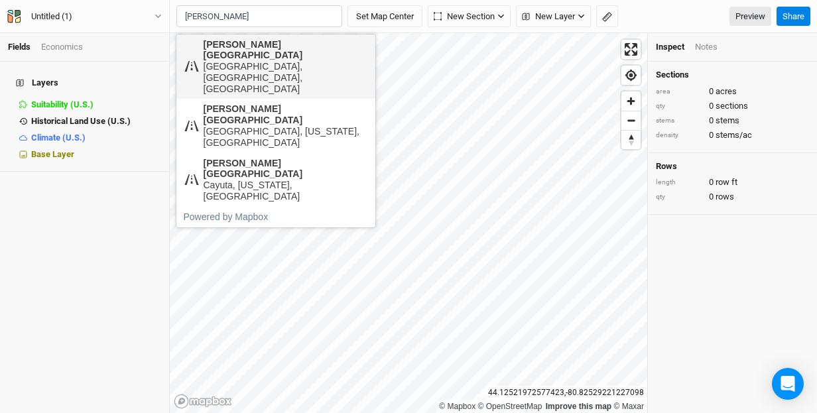
type input "[PERSON_NAME]"
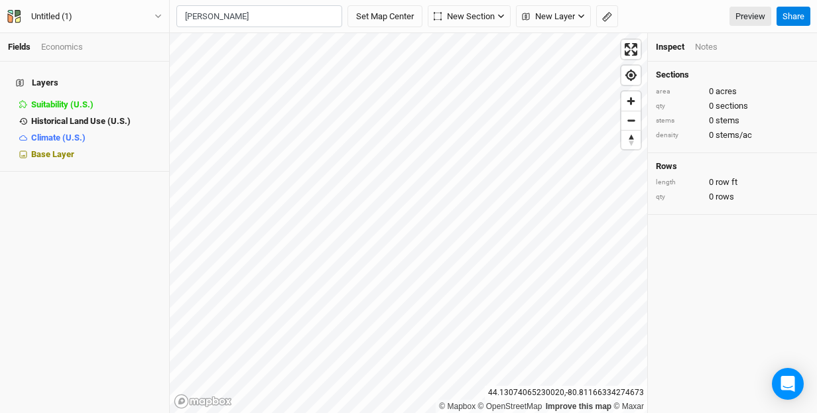
click at [370, 0] on html "Fields Economics Layers Suitability (U.S.) hide Historical Land Use (U.S.) hide…" at bounding box center [408, 206] width 817 height 413
click at [393, 15] on button "Set Map Center" at bounding box center [385, 16] width 75 height 23
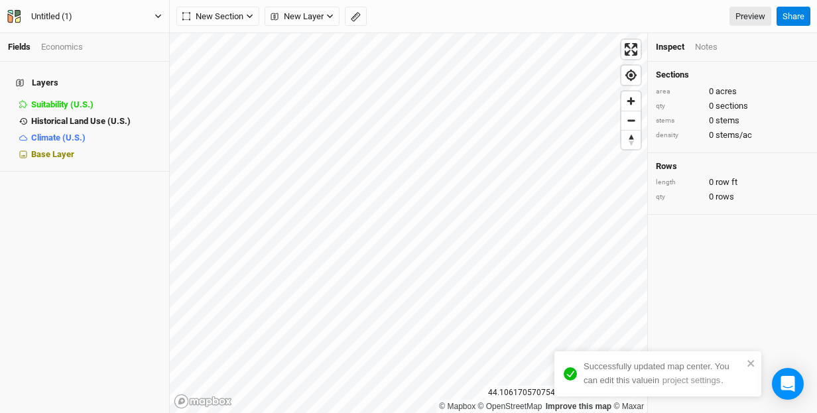
click at [49, 13] on div "Untitled (1)" at bounding box center [51, 16] width 41 height 13
click at [84, 16] on button "Rawn" at bounding box center [85, 16] width 156 height 19
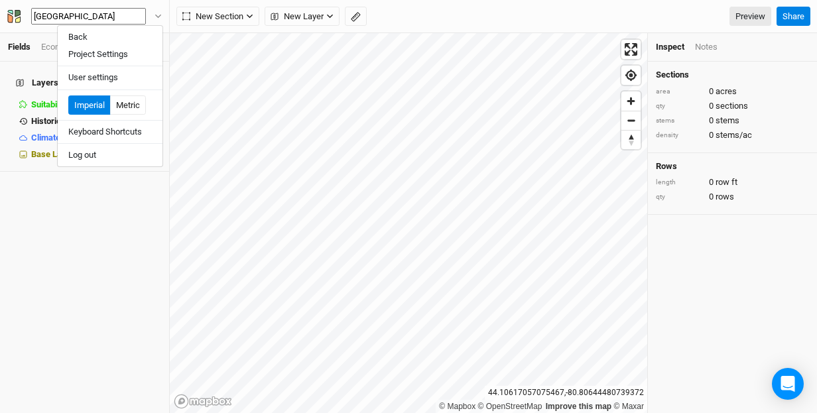
type input "[GEOGRAPHIC_DATA]"
click at [250, 16] on icon "button" at bounding box center [249, 16] width 7 height 7
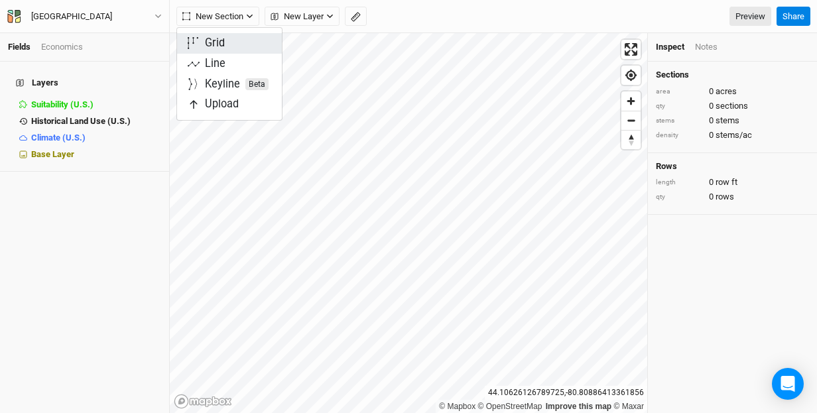
click at [239, 44] on button "Grid" at bounding box center [229, 43] width 105 height 21
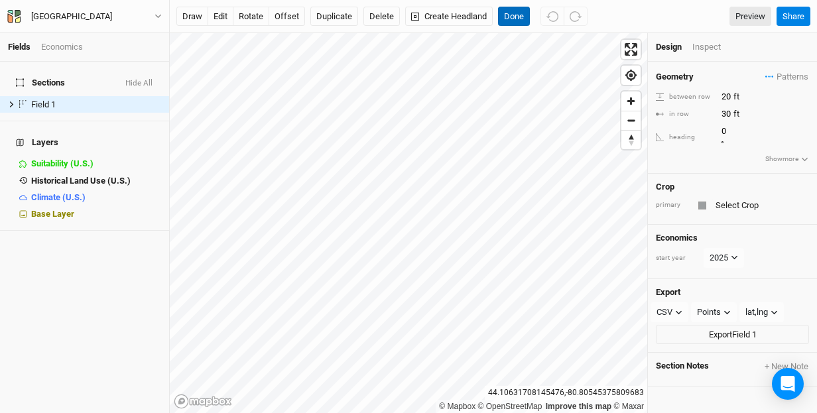
click at [513, 18] on button "Done" at bounding box center [514, 17] width 32 height 20
click at [222, 12] on button "edit" at bounding box center [221, 17] width 26 height 20
click at [512, 19] on button "Done" at bounding box center [514, 17] width 32 height 20
click at [220, 14] on button "edit" at bounding box center [221, 17] width 26 height 20
click at [518, 16] on button "Done" at bounding box center [514, 17] width 32 height 20
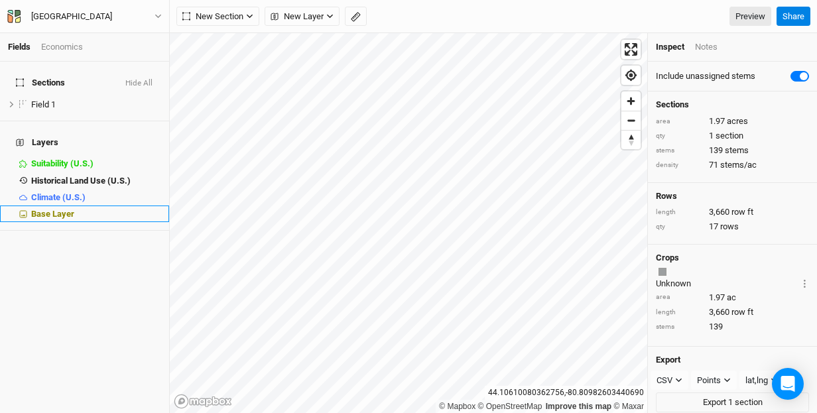
click at [48, 209] on span "Base Layer" at bounding box center [52, 214] width 43 height 10
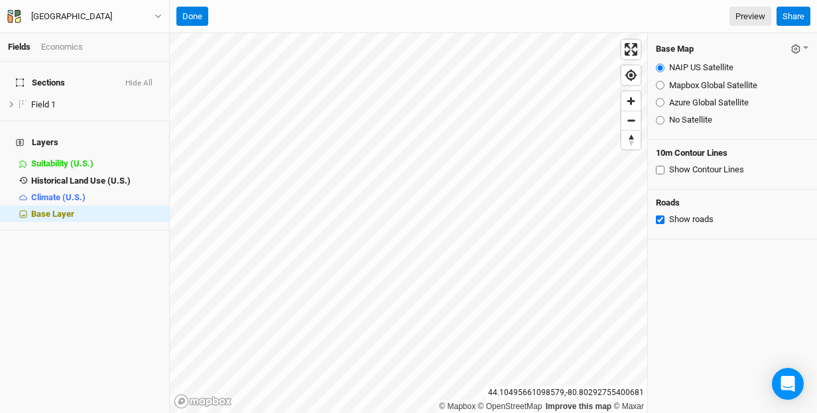
click at [661, 169] on input "Show Contour Lines" at bounding box center [660, 170] width 9 height 9
checkbox input "true"
click at [754, 266] on div "Base Map Save as Farm Default Restore Farm Defaults NAIP US Satellite Mapbox Gl…" at bounding box center [732, 223] width 169 height 380
click at [185, 16] on button "Done" at bounding box center [192, 17] width 32 height 20
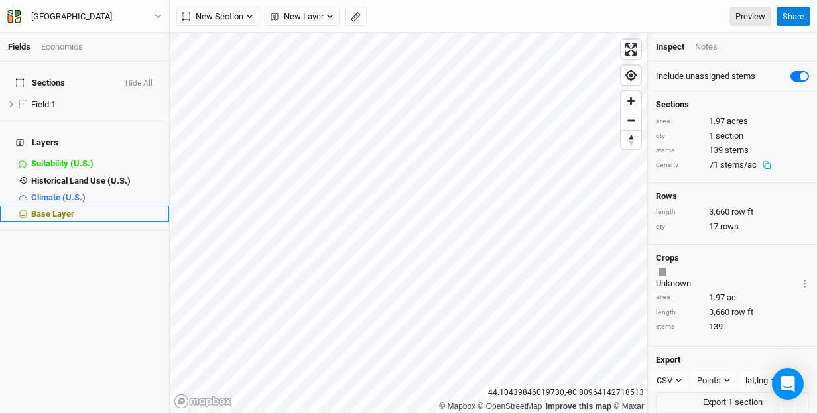
click at [39, 209] on span "Base Layer" at bounding box center [52, 214] width 43 height 10
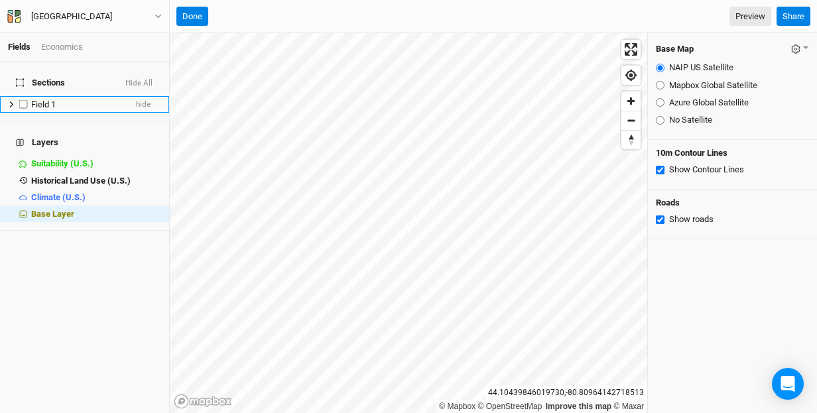
click at [24, 96] on label at bounding box center [23, 104] width 17 height 17
click at [24, 100] on input "checkbox" at bounding box center [23, 104] width 9 height 9
checkbox input "true"
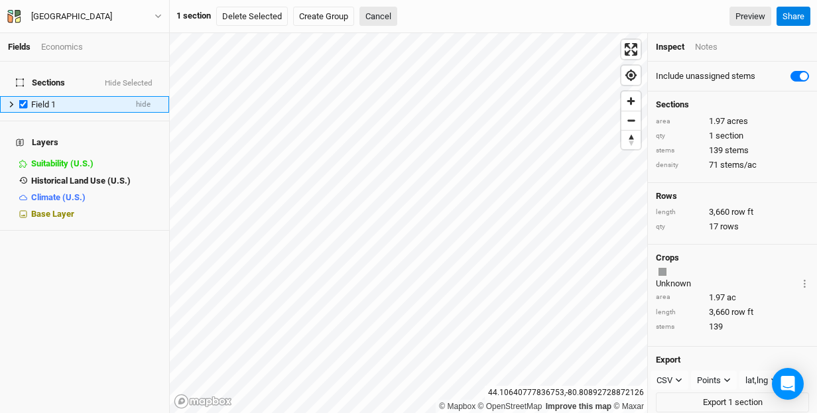
click at [11, 101] on icon at bounding box center [11, 104] width 7 height 7
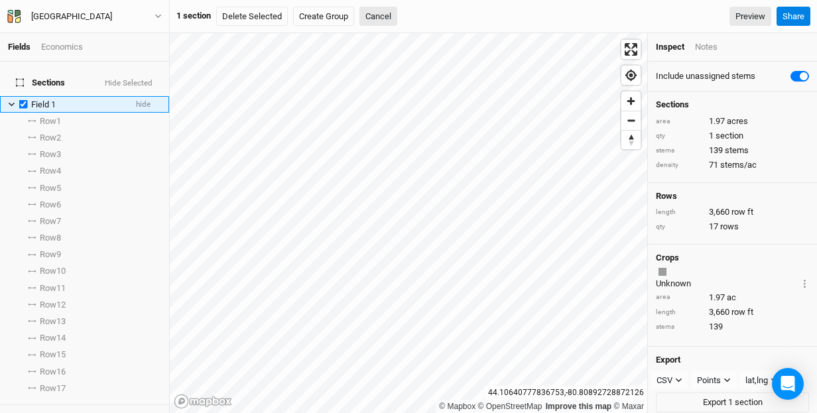
click at [14, 103] on icon at bounding box center [12, 105] width 6 height 4
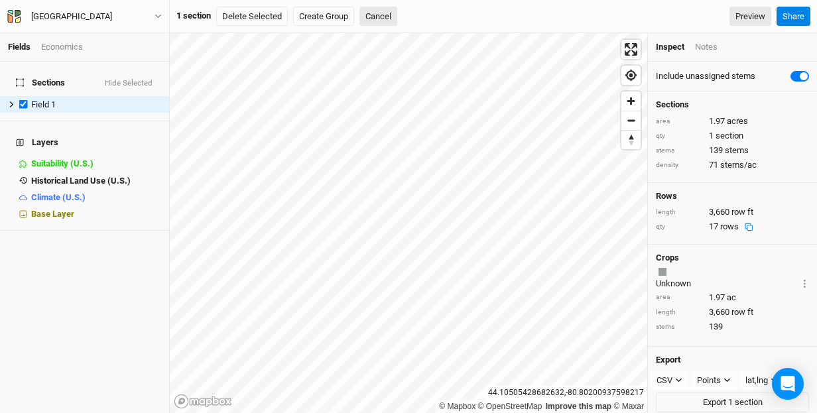
click at [727, 224] on span "rows" at bounding box center [729, 227] width 19 height 10
click at [734, 208] on span "row ft" at bounding box center [743, 212] width 22 height 10
click at [723, 117] on div "1.97 acres" at bounding box center [739, 121] width 60 height 12
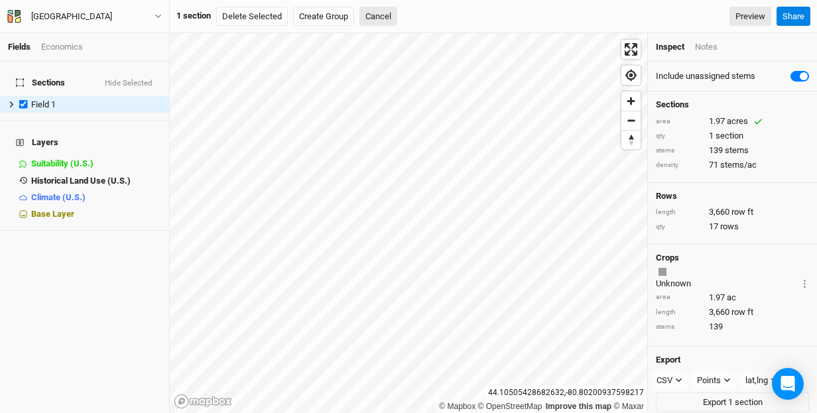
click at [723, 117] on div "1.97 acres" at bounding box center [739, 121] width 60 height 12
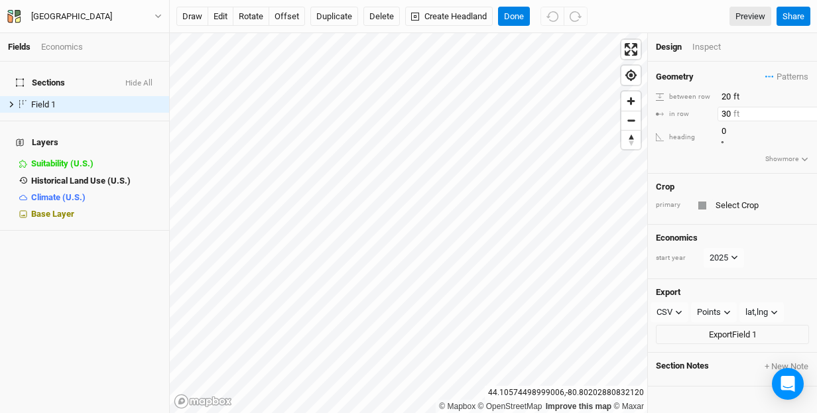
click at [726, 115] on input "30" at bounding box center [775, 114] width 115 height 15
type input "20"
click at [709, 174] on div "Crop primary" at bounding box center [732, 199] width 169 height 51
click at [734, 254] on icon at bounding box center [734, 257] width 7 height 7
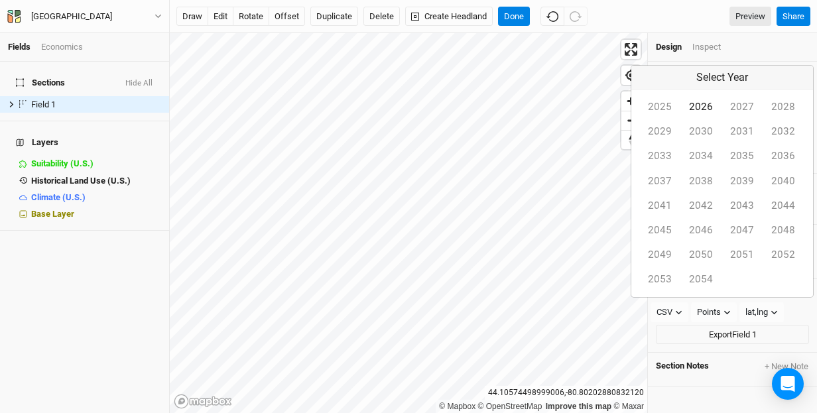
click at [681, 119] on button "2026" at bounding box center [701, 107] width 41 height 25
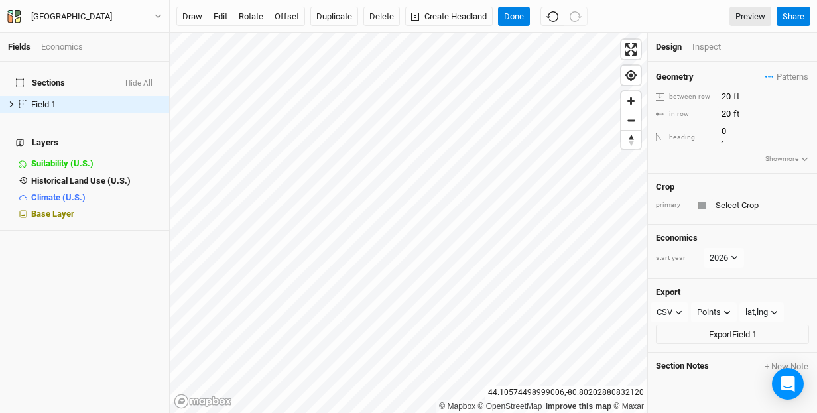
click at [701, 202] on div at bounding box center [703, 206] width 8 height 8
click at [791, 182] on div "Crop primary" at bounding box center [732, 199] width 169 height 51
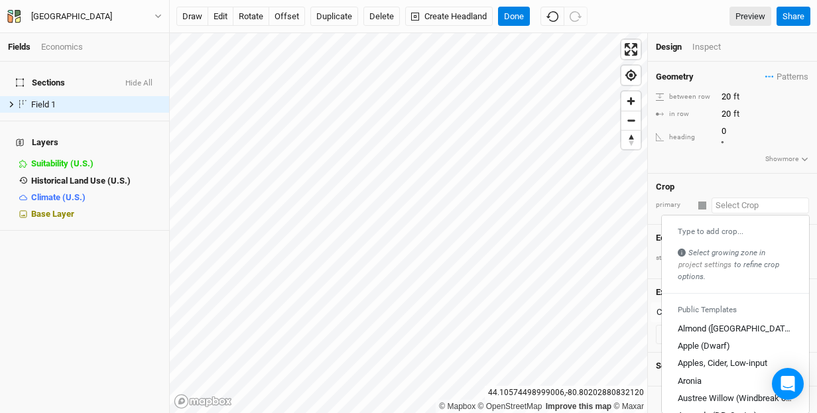
click at [743, 198] on input "text" at bounding box center [761, 206] width 98 height 16
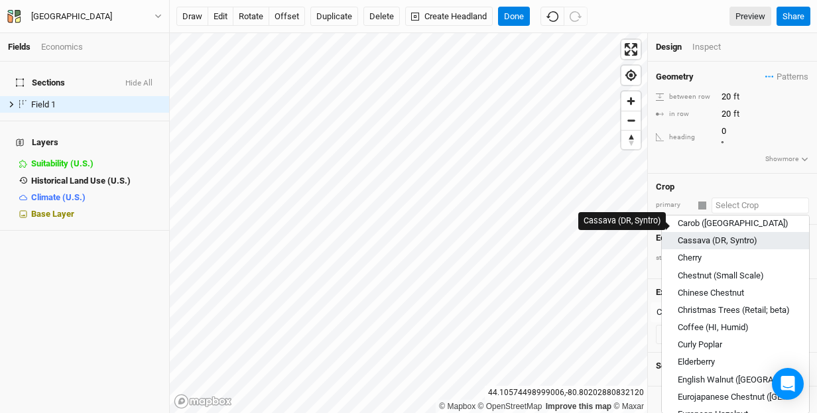
scroll to position [472, 0]
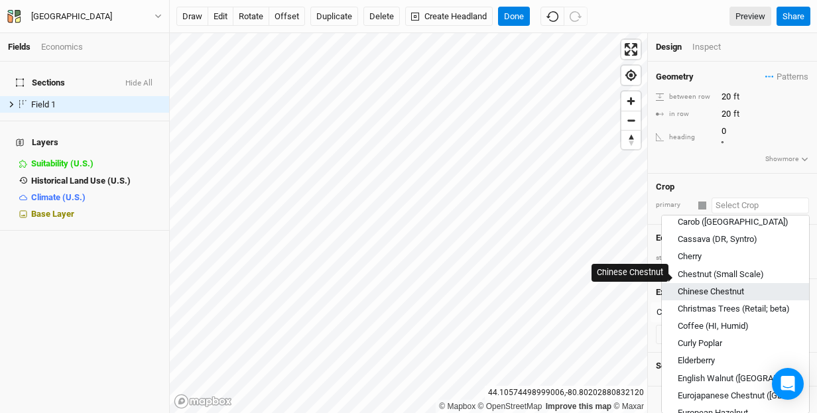
click at [725, 285] on div "Chinese Chestnut" at bounding box center [711, 291] width 66 height 12
type input "Chinese Chestnut"
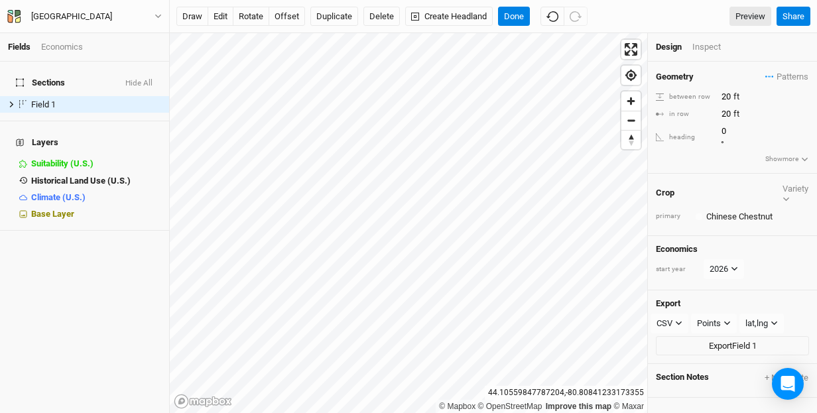
click at [66, 44] on div "Economics" at bounding box center [62, 47] width 42 height 12
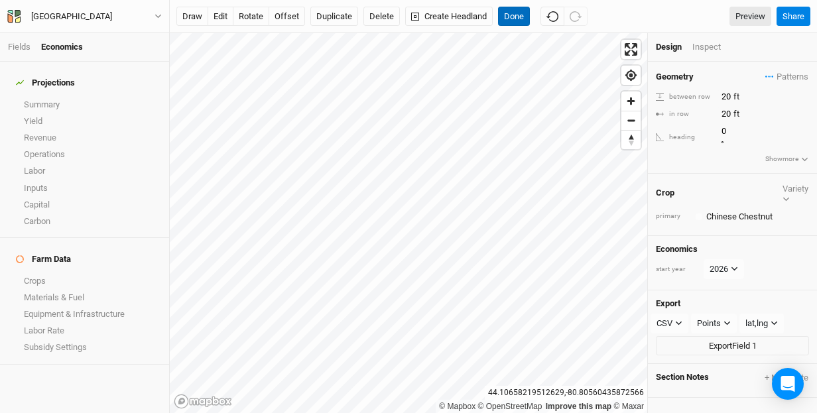
click at [521, 17] on button "Done" at bounding box center [514, 17] width 32 height 20
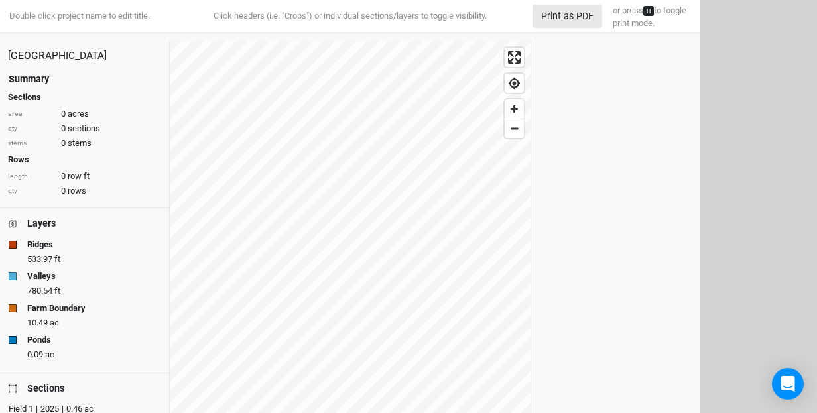
drag, startPoint x: 115, startPoint y: 303, endPoint x: 124, endPoint y: 260, distance: 44.0
click at [124, 260] on div "Layers Ridges 533.97 ft Valleys 780.54 ft Farm Boundary 10.49 ac Ponds 0.09 ac" at bounding box center [84, 290] width 169 height 165
